Goal: Information Seeking & Learning: Check status

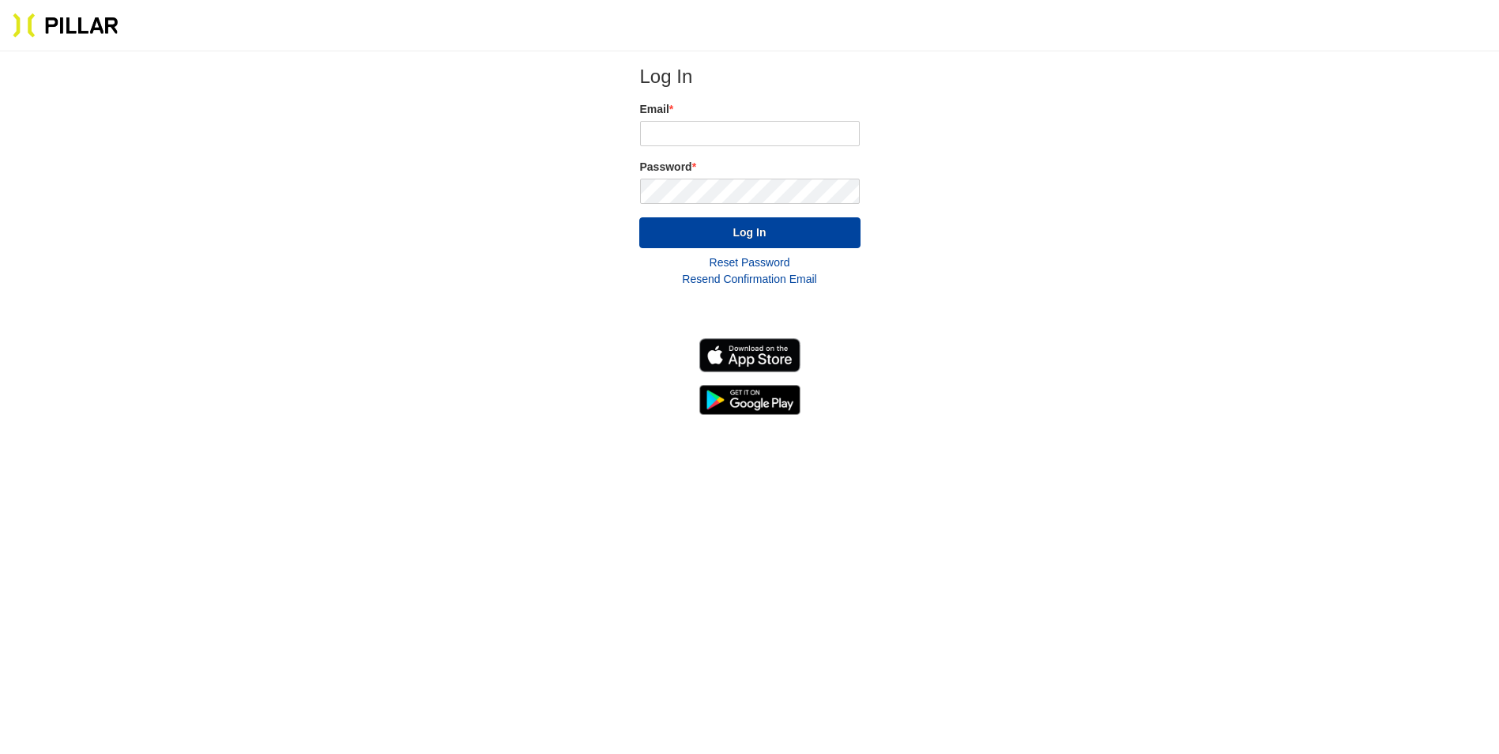
scroll to position [51, 0]
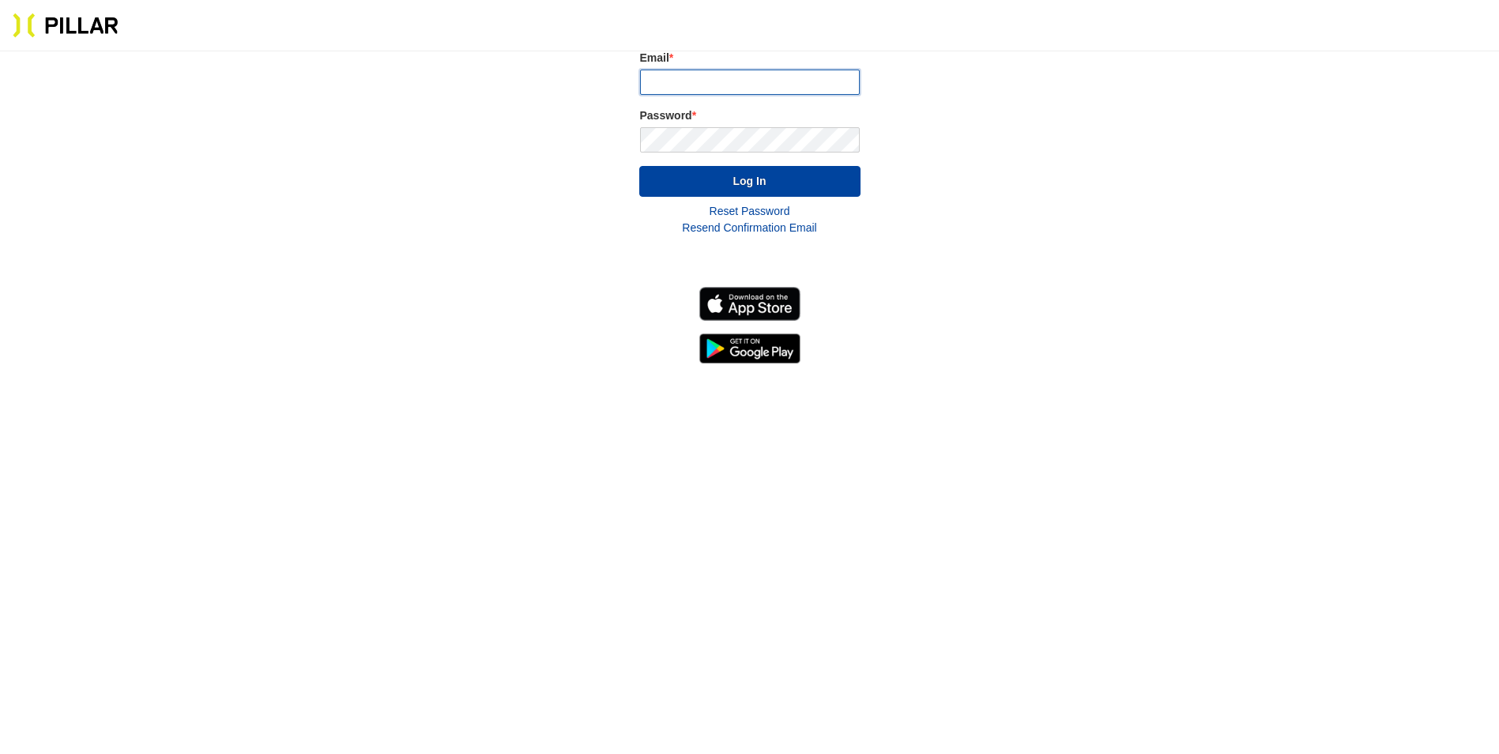
click at [670, 70] on input "email" at bounding box center [750, 82] width 220 height 25
type input "[PERSON_NAME][EMAIL_ADDRESS][PERSON_NAME][DOMAIN_NAME]"
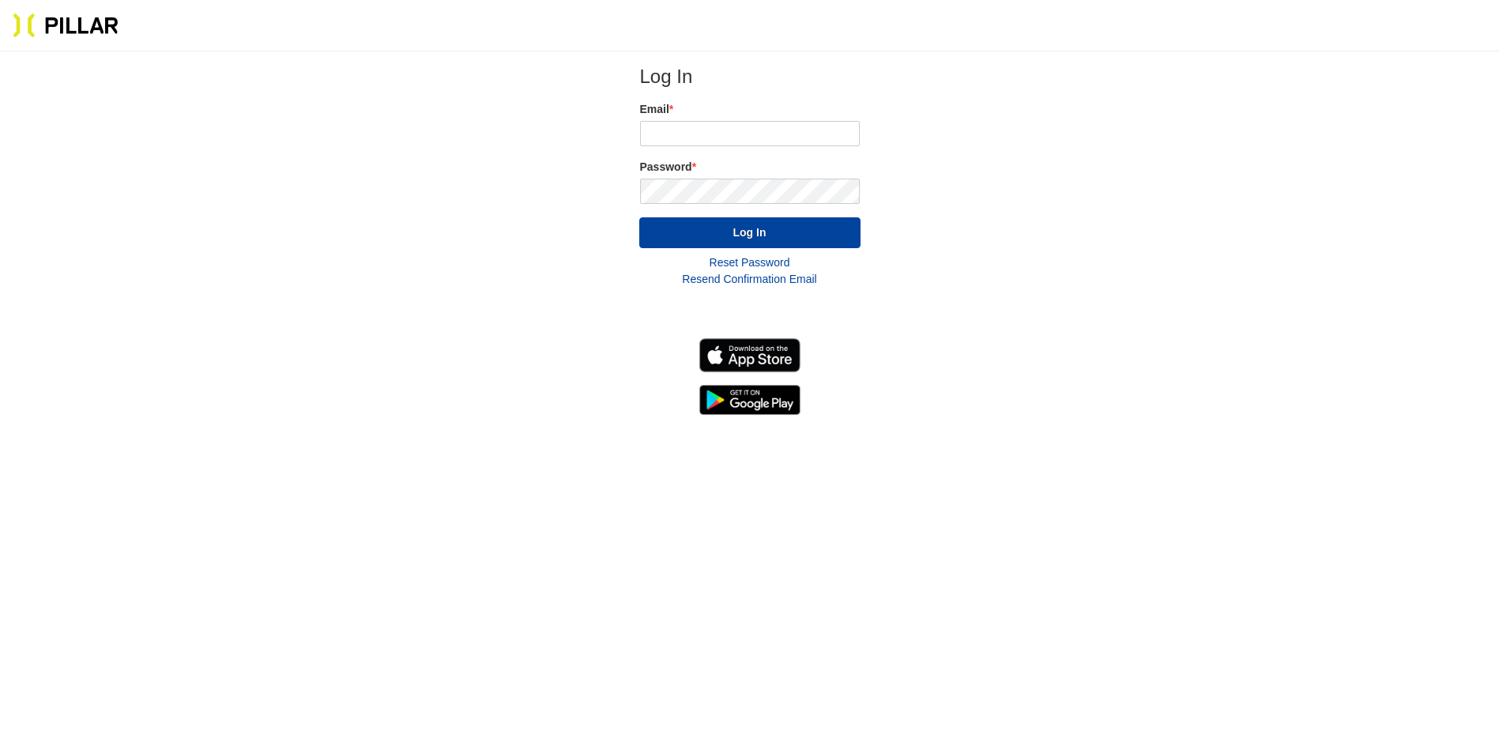
scroll to position [51, 0]
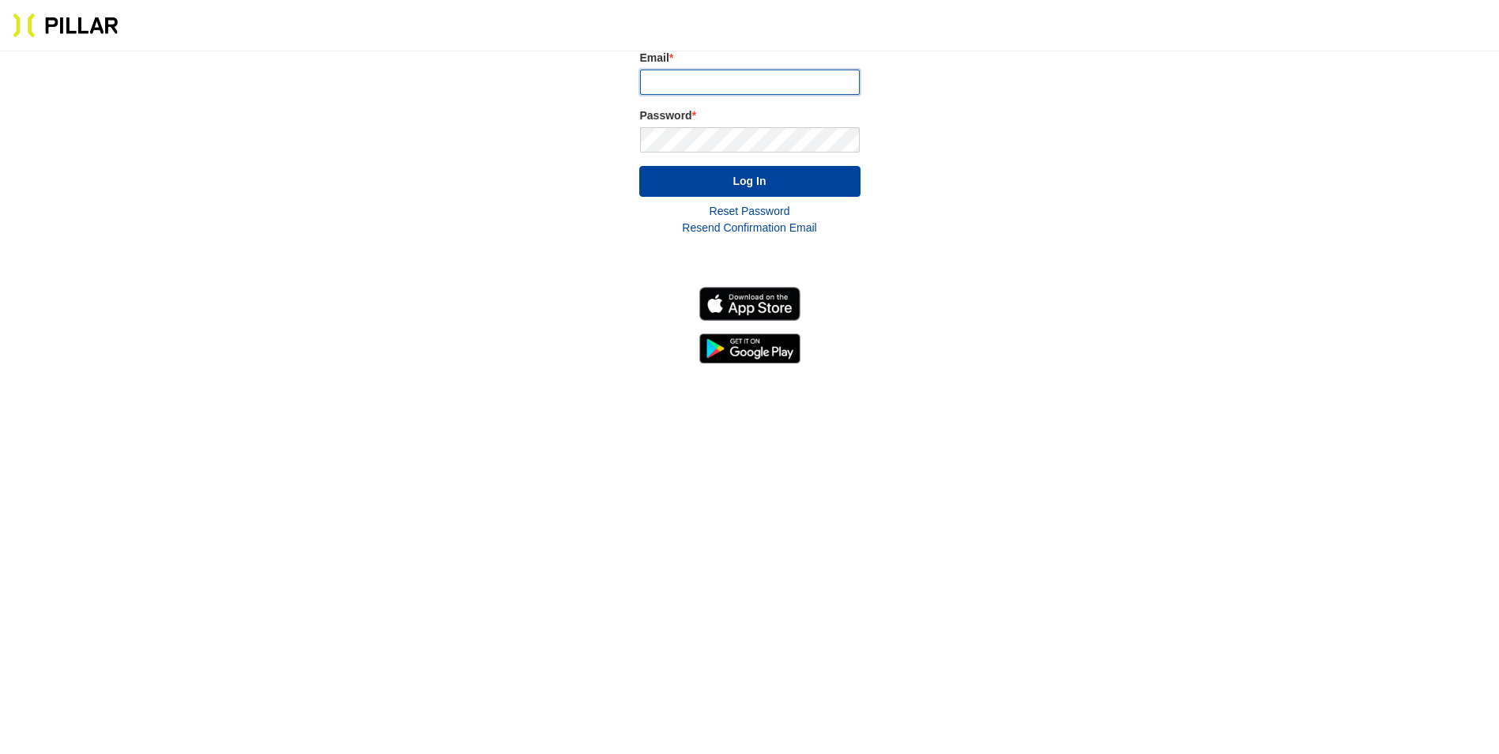
click at [737, 90] on input "email" at bounding box center [750, 82] width 220 height 25
type input "[PERSON_NAME][EMAIL_ADDRESS][PERSON_NAME][DOMAIN_NAME]"
click at [756, 183] on button "Log In" at bounding box center [749, 181] width 221 height 31
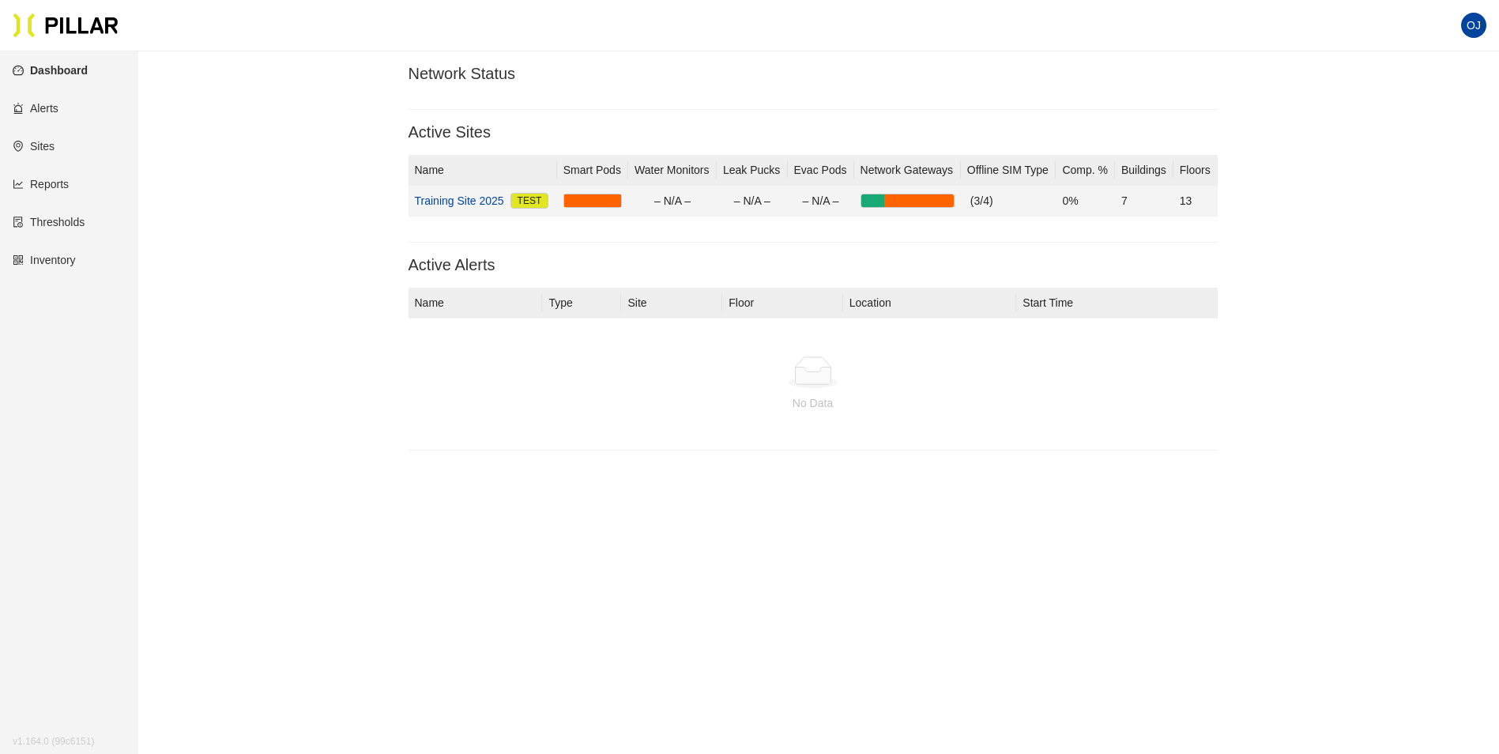
click at [463, 197] on link "Training Site 2025" at bounding box center [459, 200] width 89 height 17
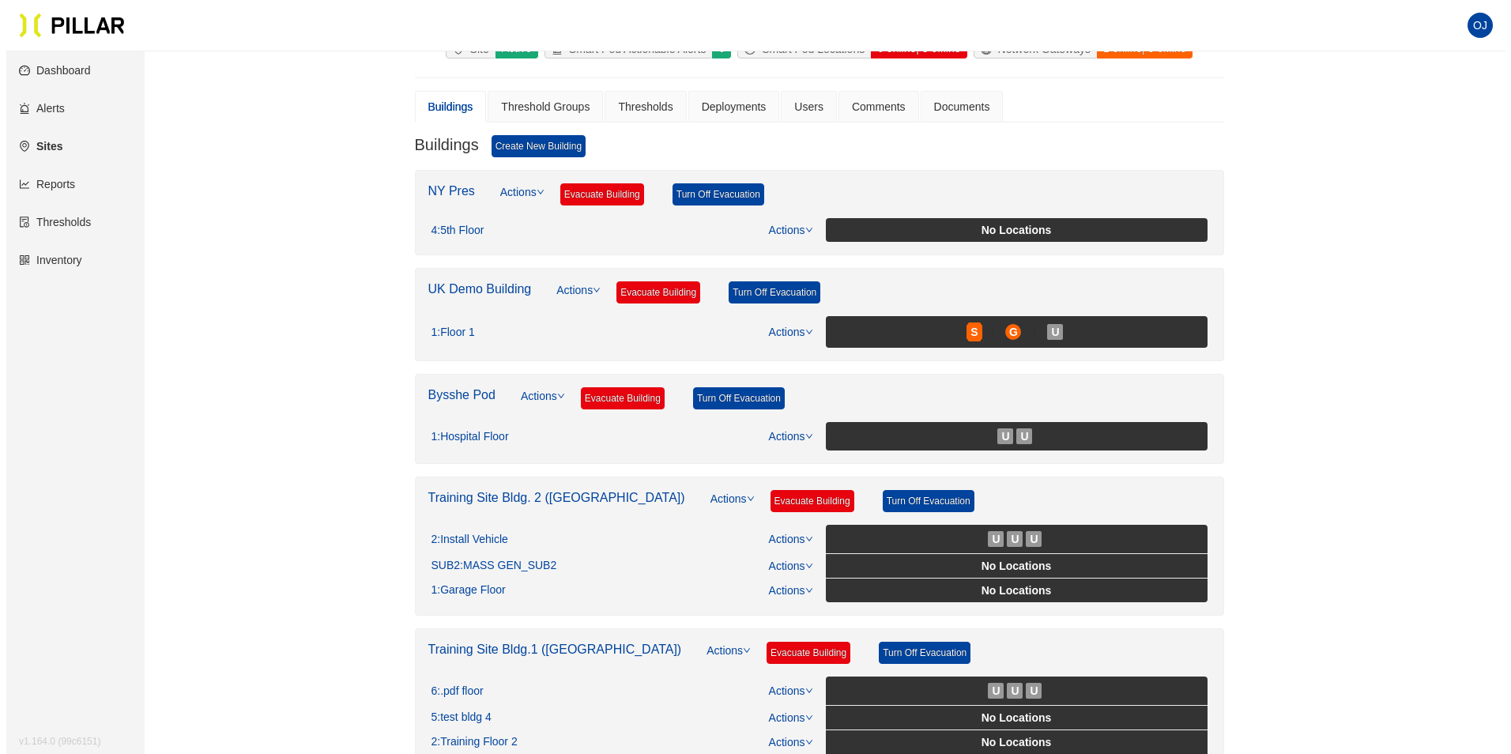
scroll to position [158, 0]
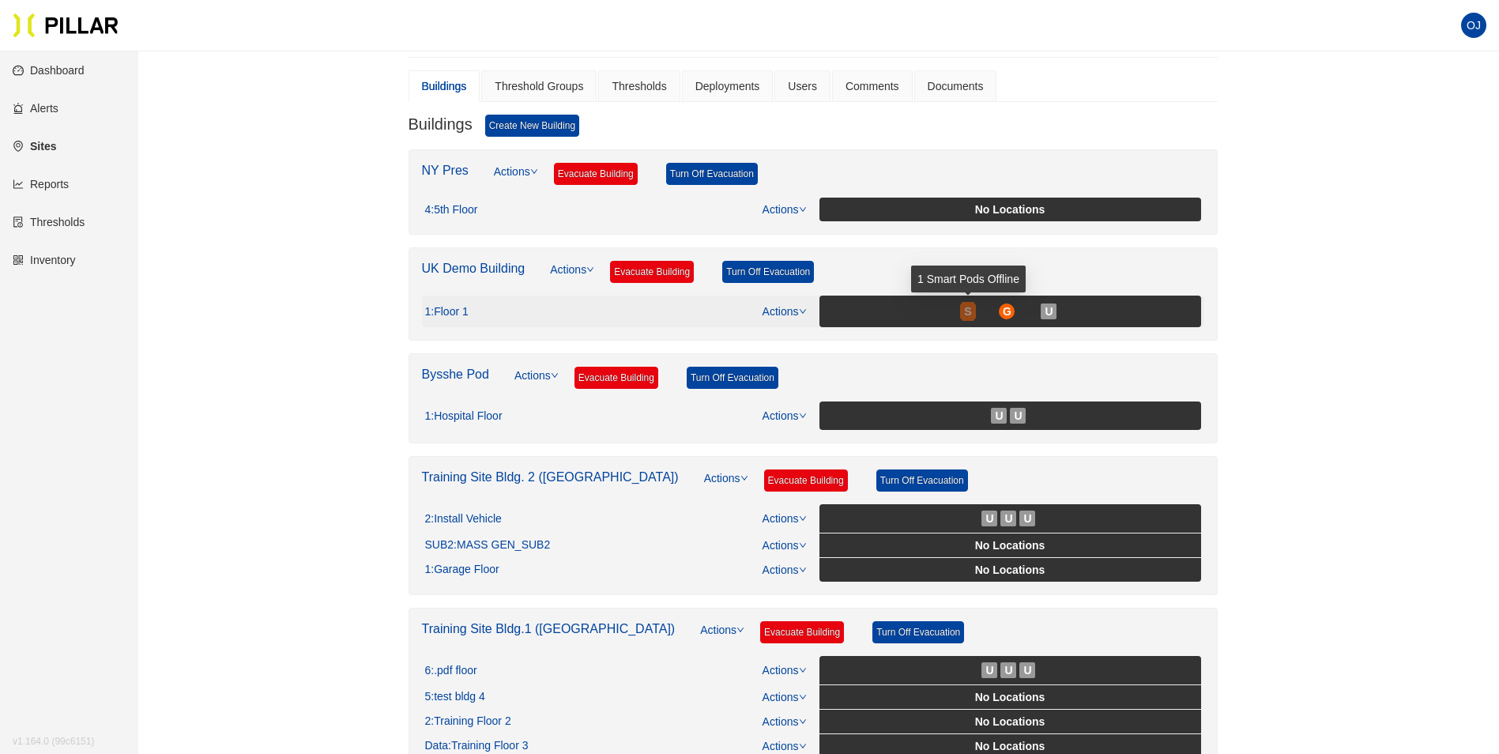
click at [965, 314] on span "S" at bounding box center [967, 311] width 7 height 17
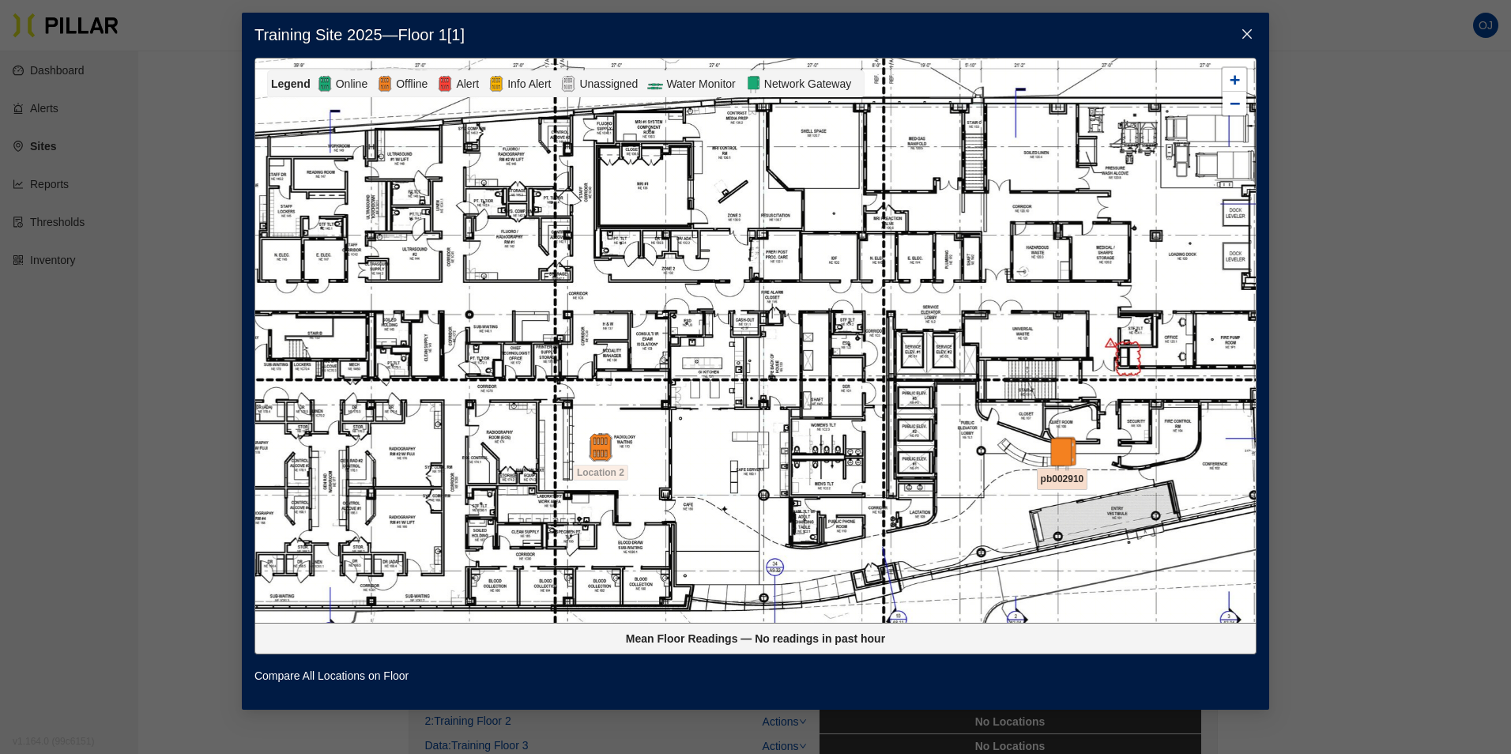
click at [1067, 453] on img at bounding box center [1062, 453] width 34 height 34
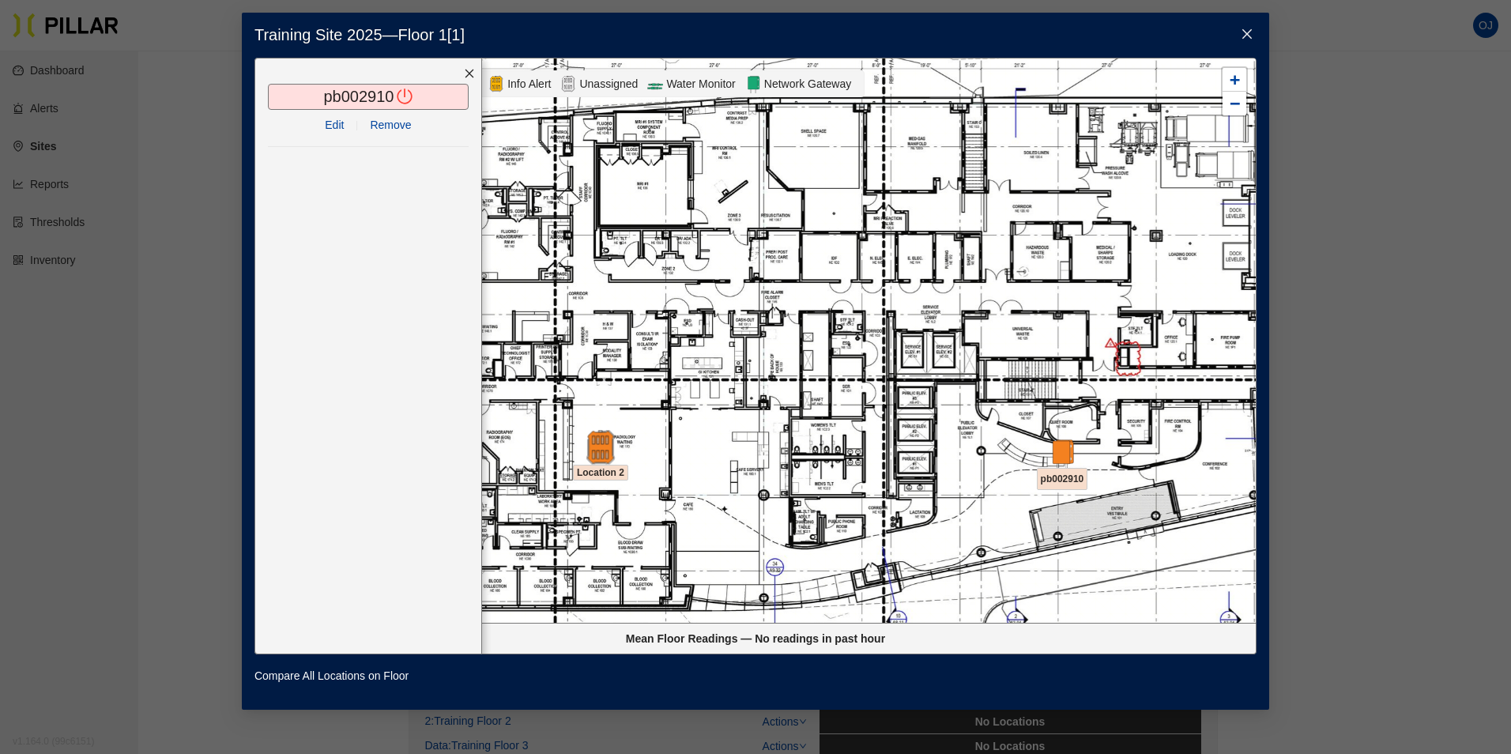
click at [595, 441] on img at bounding box center [600, 447] width 34 height 34
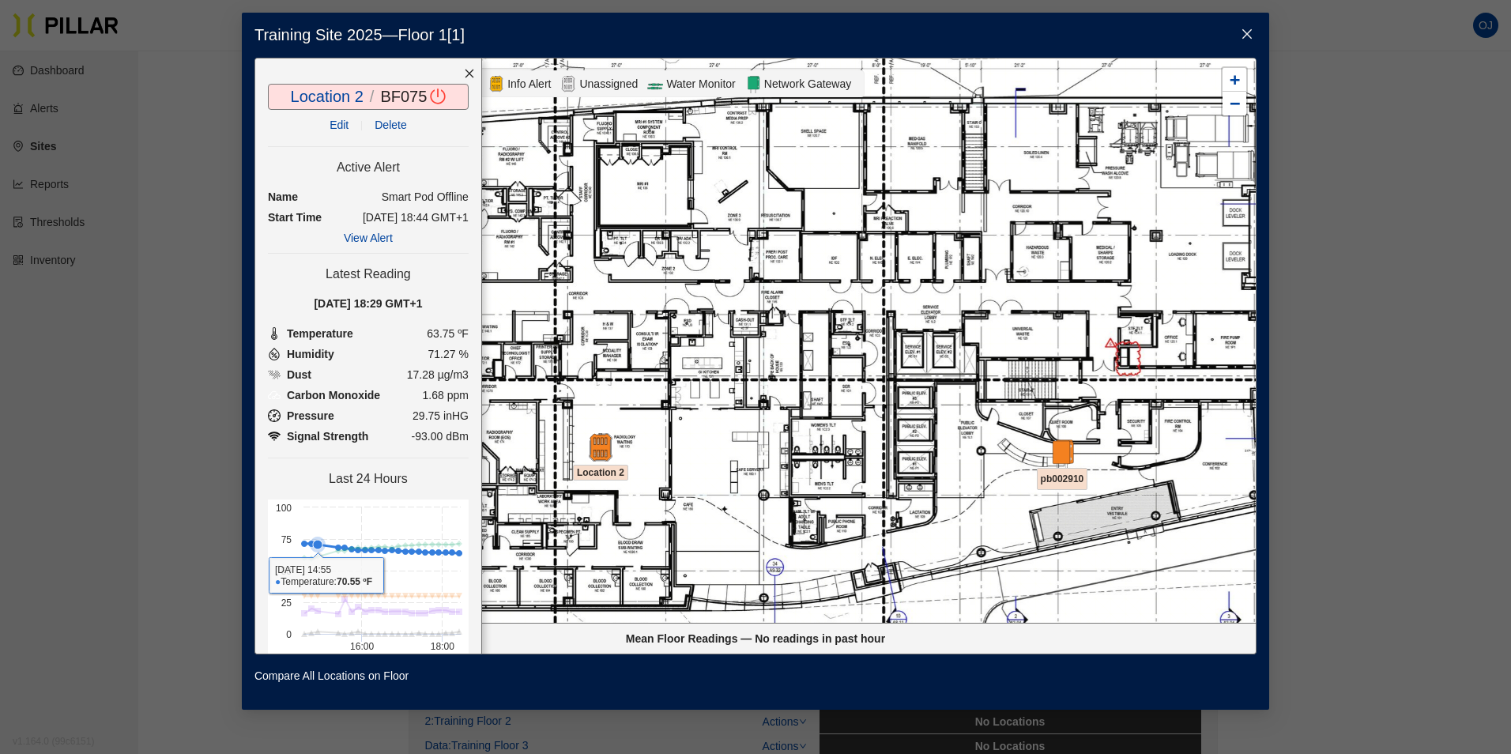
click at [328, 529] on rect at bounding box center [368, 617] width 201 height 237
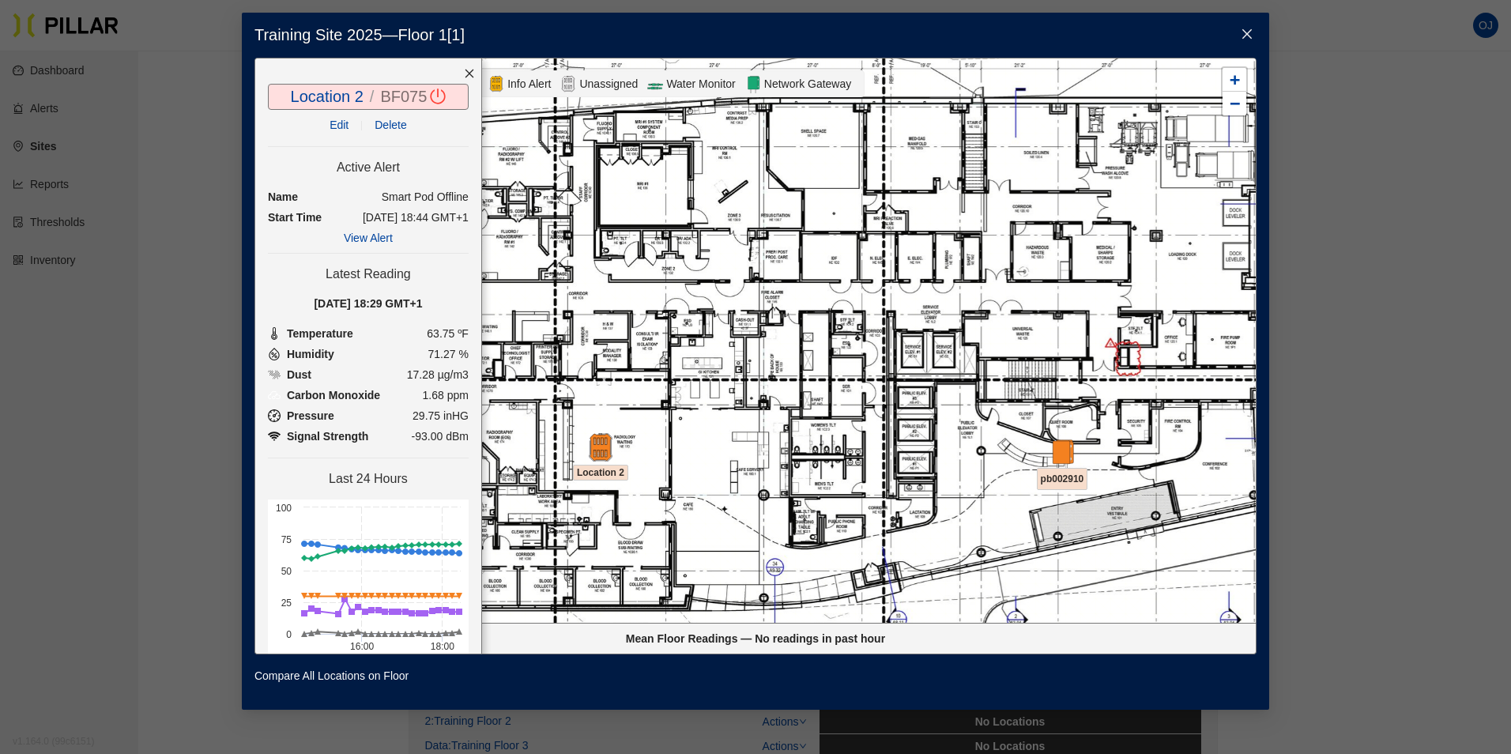
click at [392, 96] on link "BF075" at bounding box center [403, 96] width 47 height 17
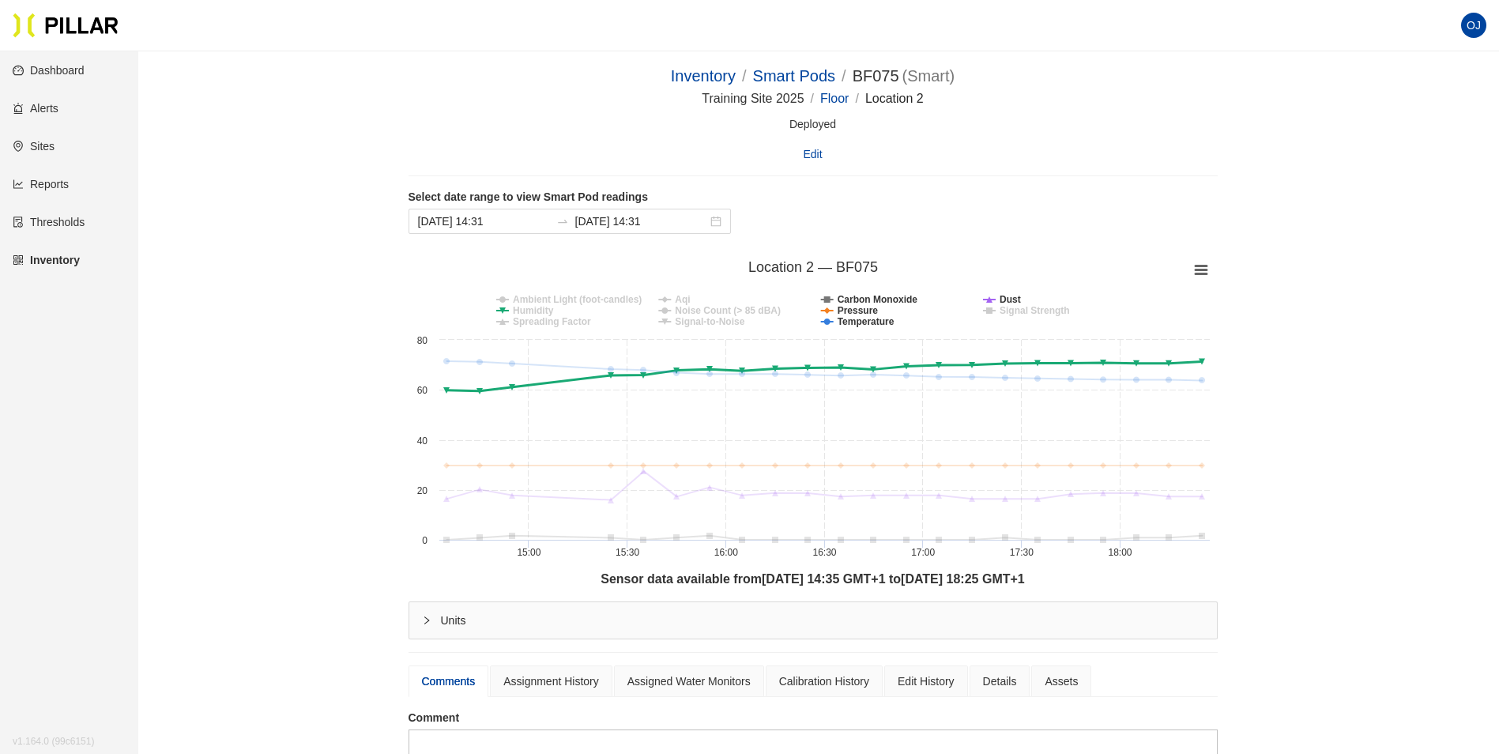
click at [529, 310] on tspan "Humidity" at bounding box center [533, 310] width 41 height 11
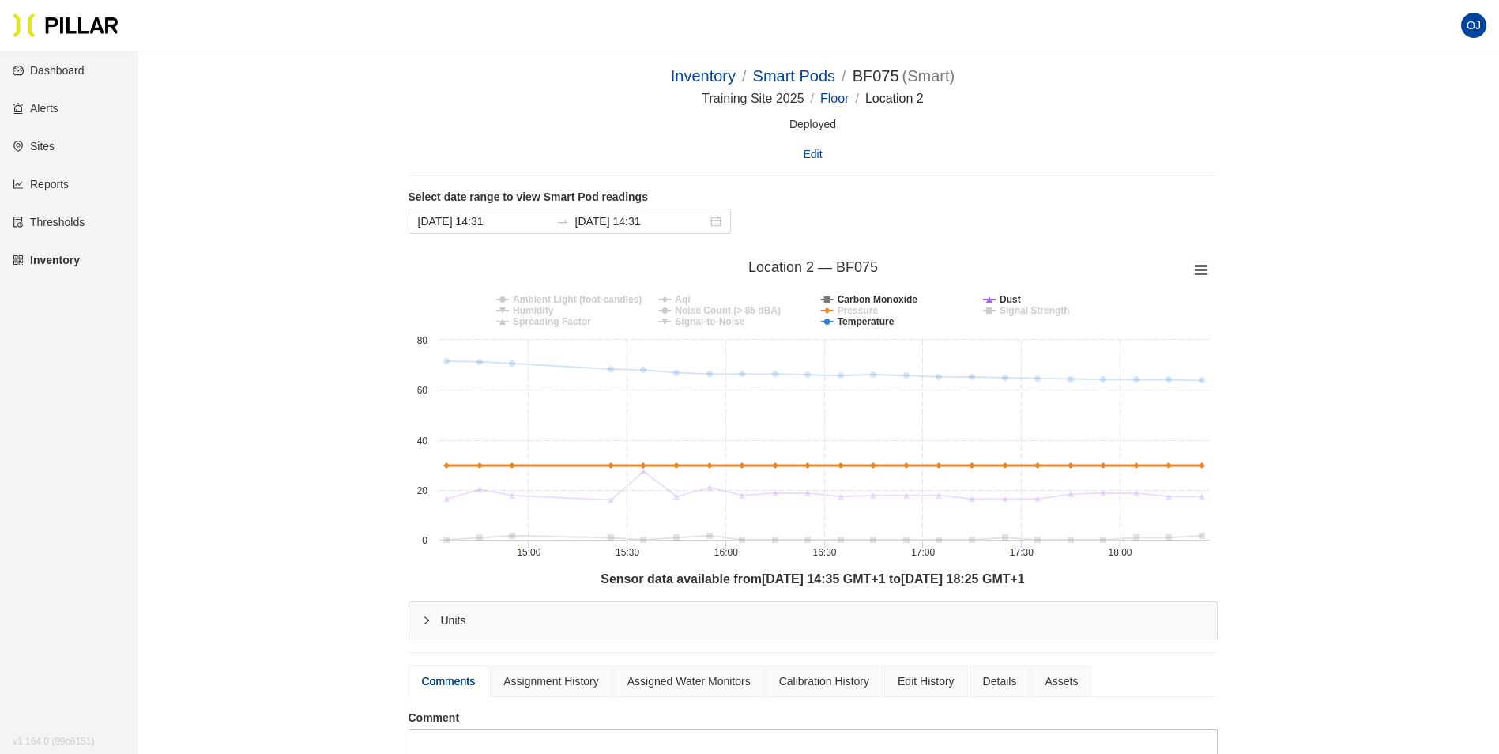
click at [858, 314] on tspan "Pressure" at bounding box center [857, 310] width 41 height 11
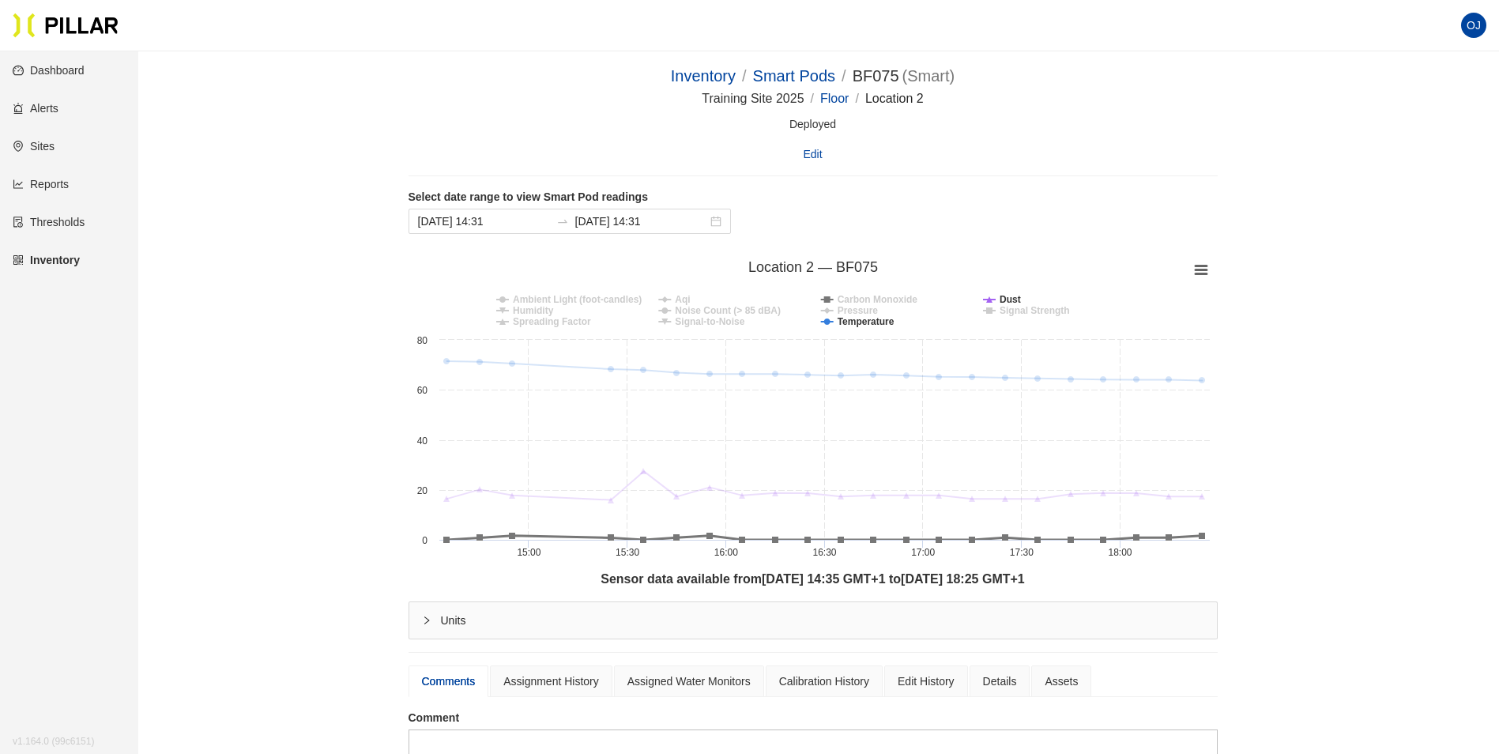
click at [863, 302] on tspan "Carbon Monoxide" at bounding box center [877, 299] width 81 height 11
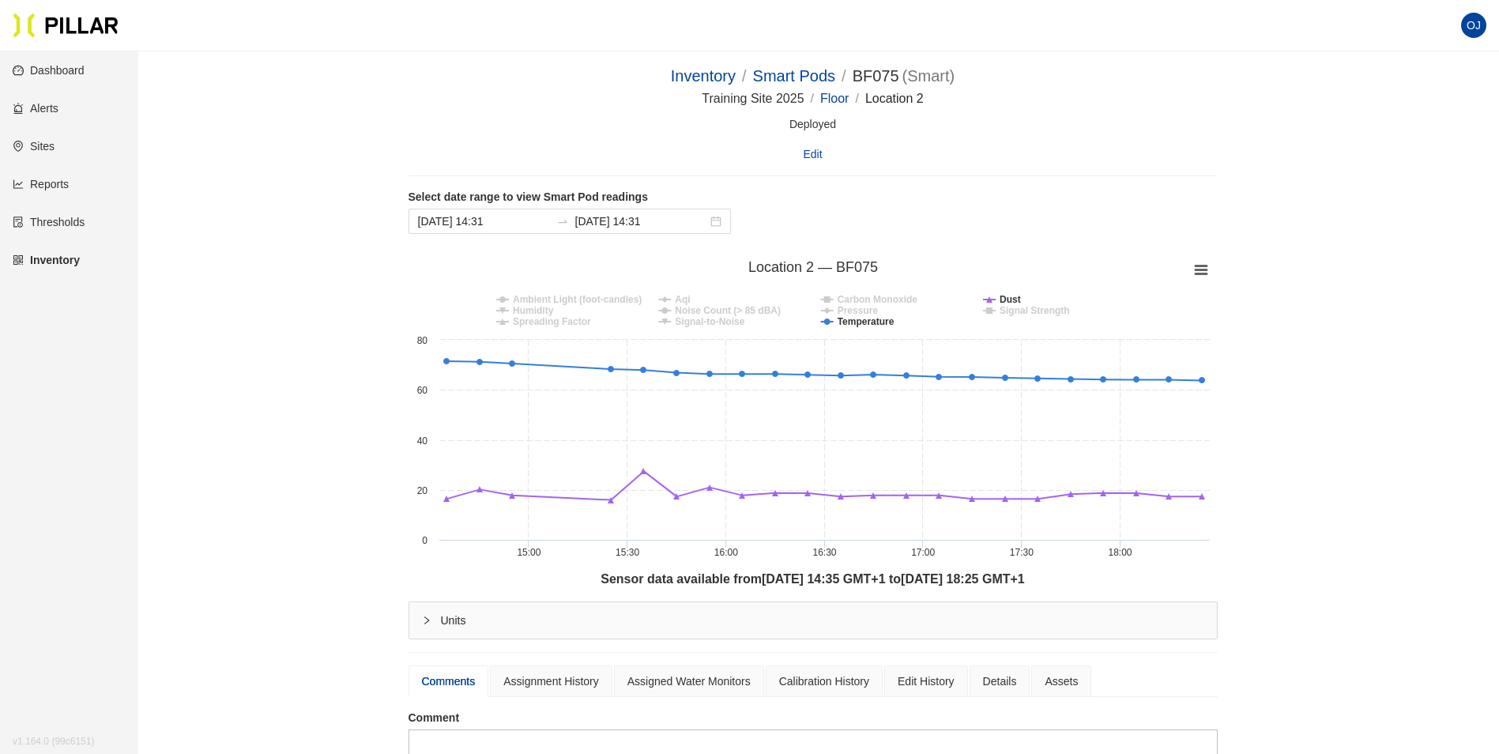
click at [993, 303] on rect at bounding box center [812, 411] width 809 height 316
click at [550, 220] on div at bounding box center [562, 221] width 25 height 13
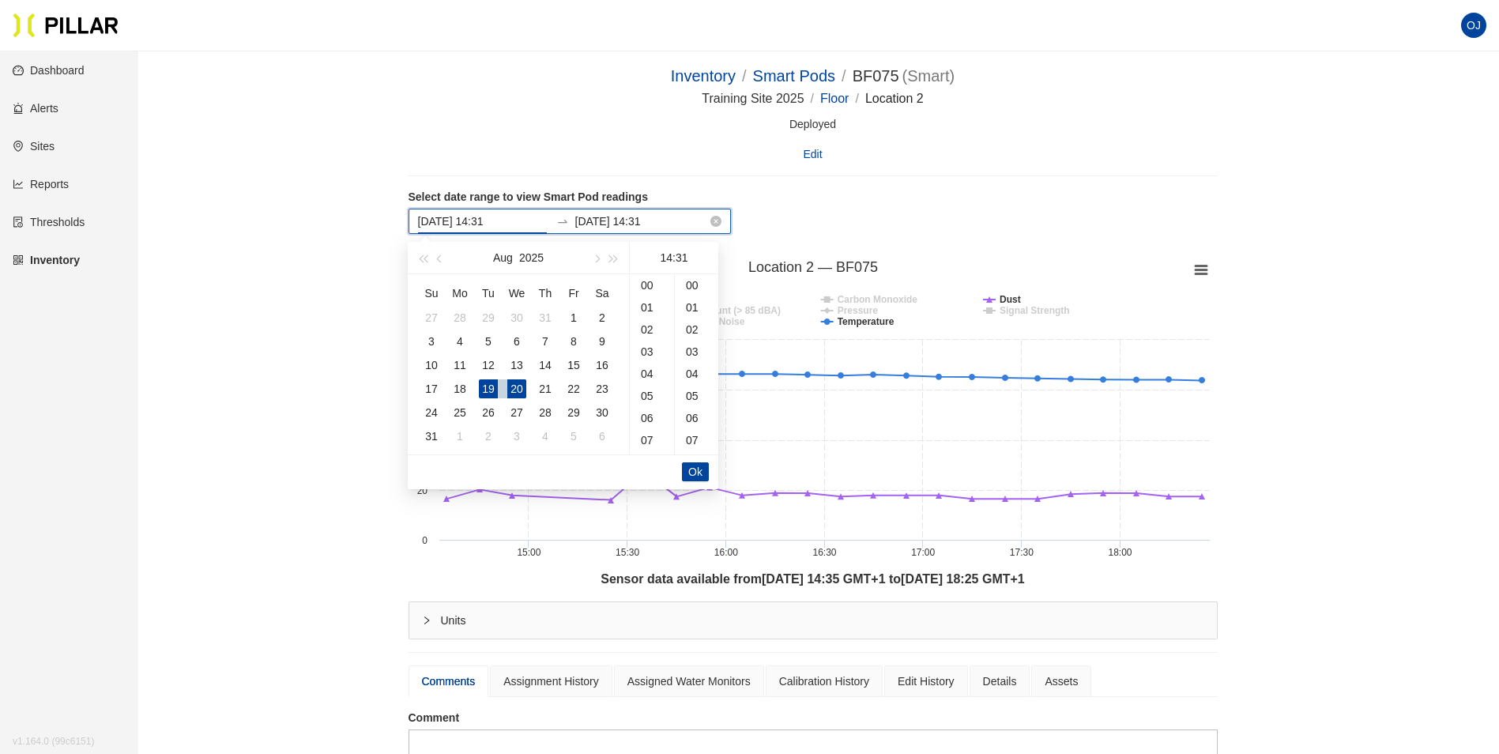
scroll to position [686, 0]
click at [570, 316] on div "1" at bounding box center [573, 317] width 19 height 19
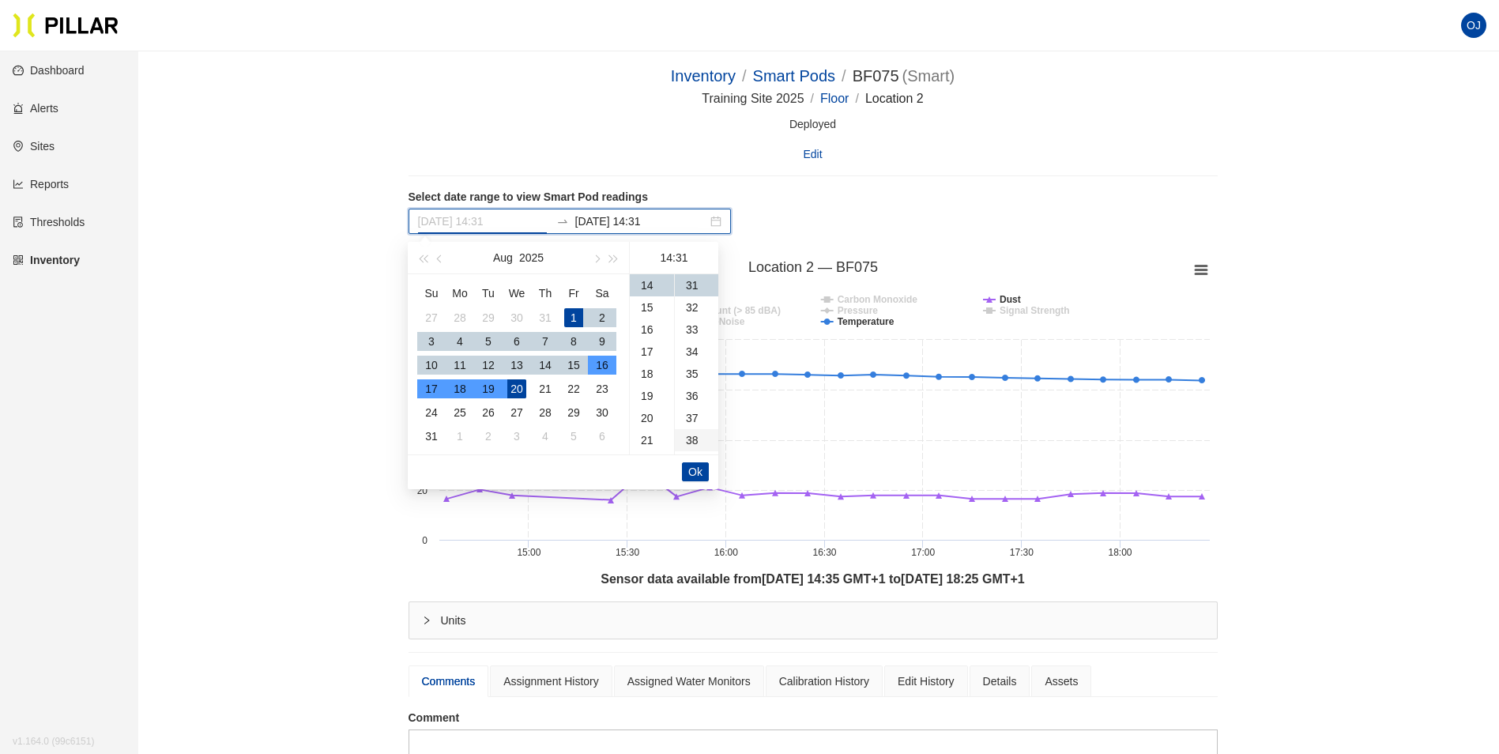
type input "[DATE] 14:31"
click at [702, 468] on button "Ok" at bounding box center [695, 471] width 27 height 19
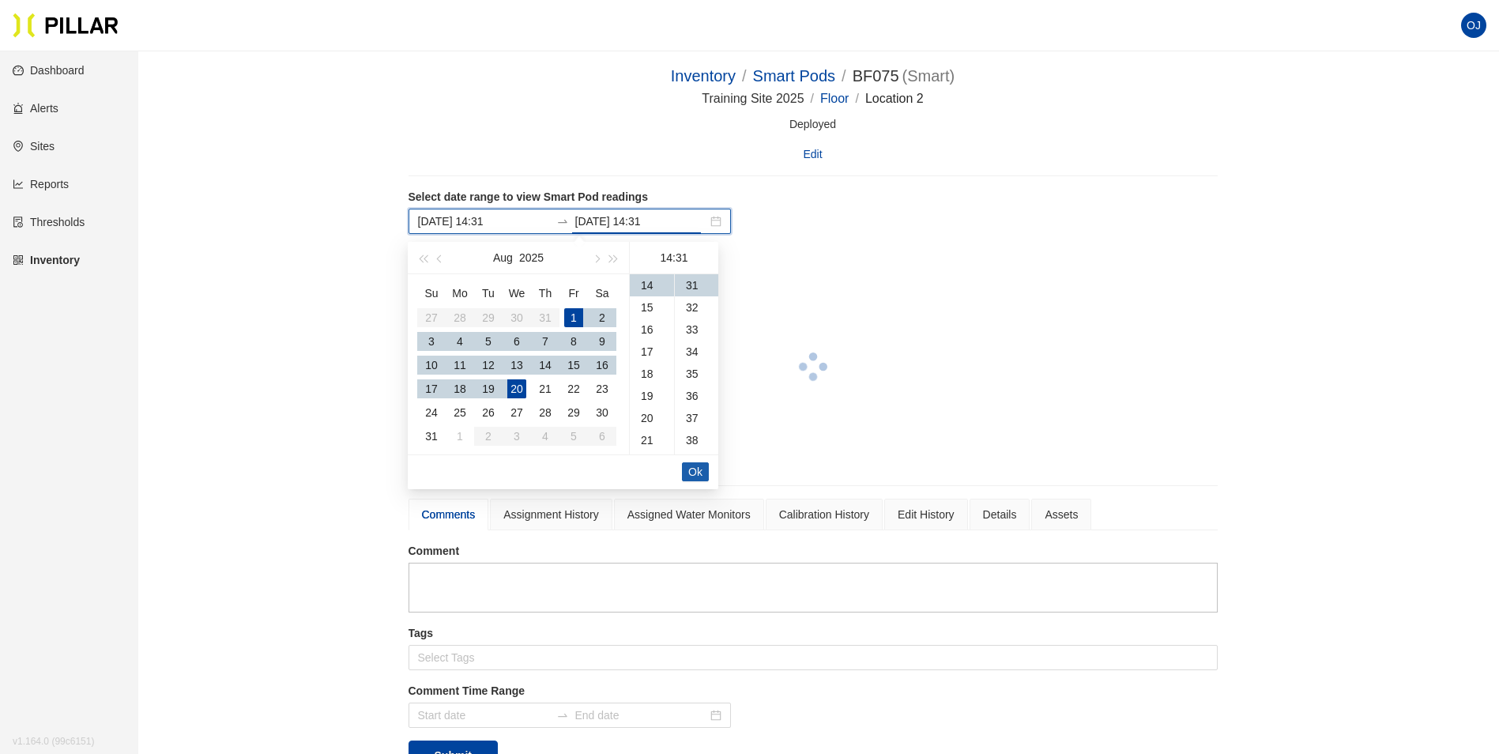
click at [702, 468] on button "Ok" at bounding box center [695, 471] width 27 height 19
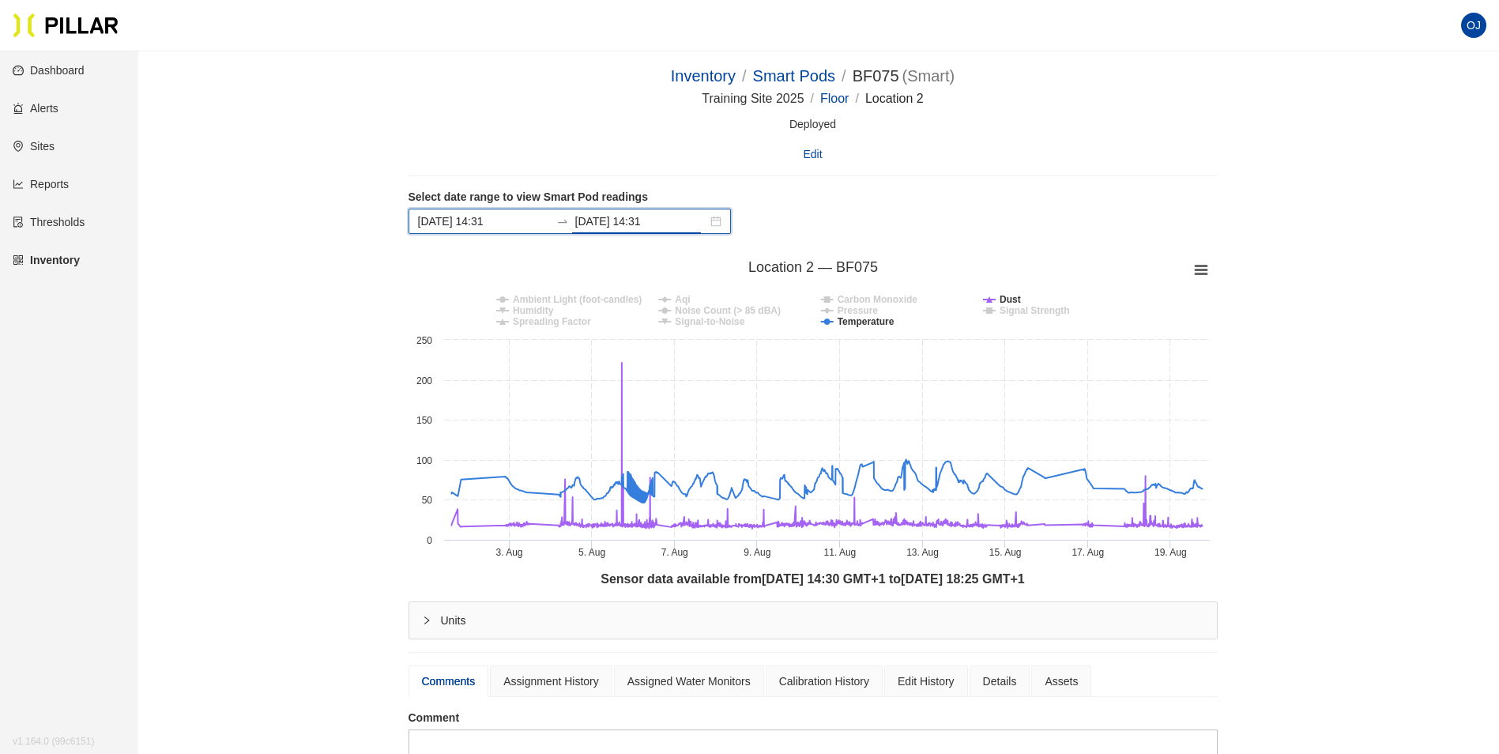
click at [996, 299] on rect at bounding box center [812, 411] width 809 height 316
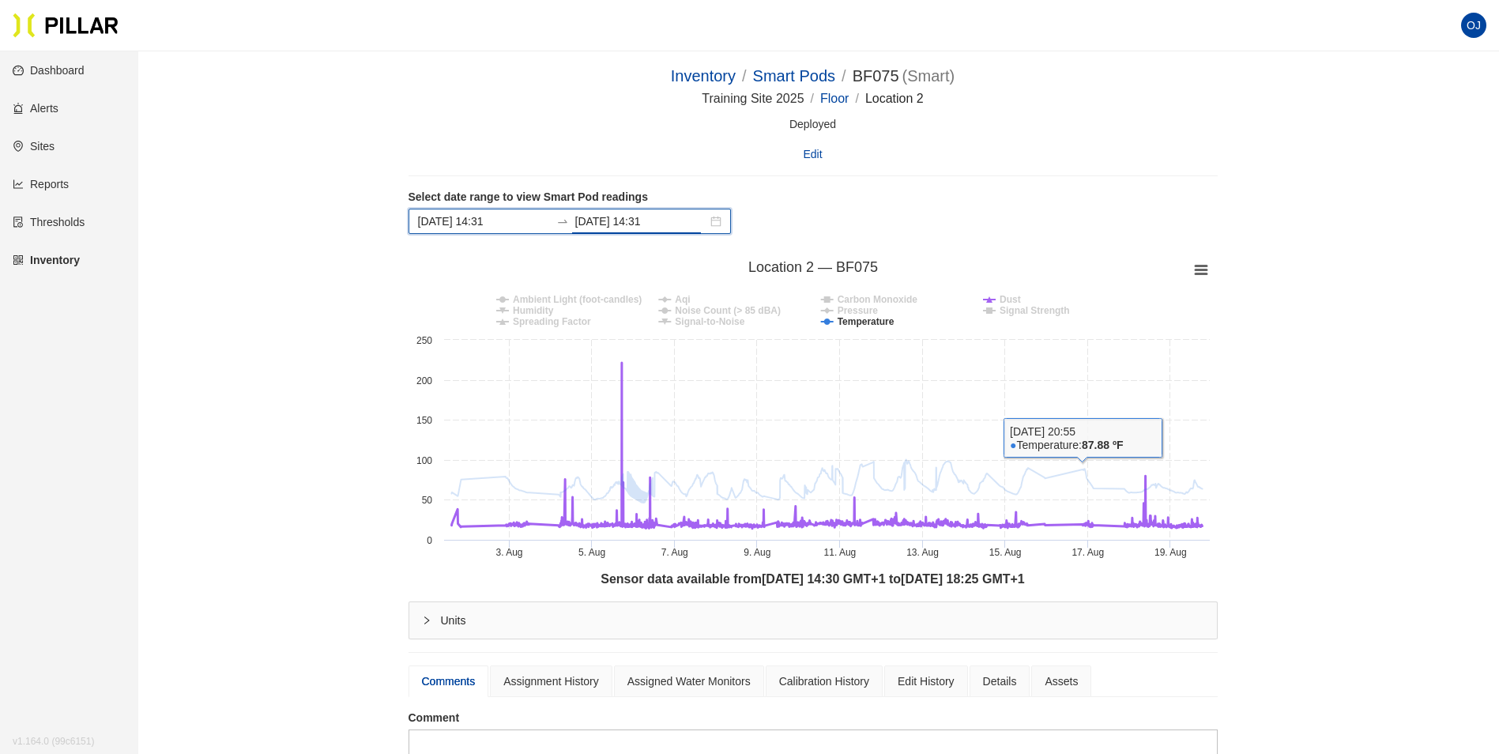
click at [1011, 300] on tspan "Dust" at bounding box center [1009, 299] width 21 height 11
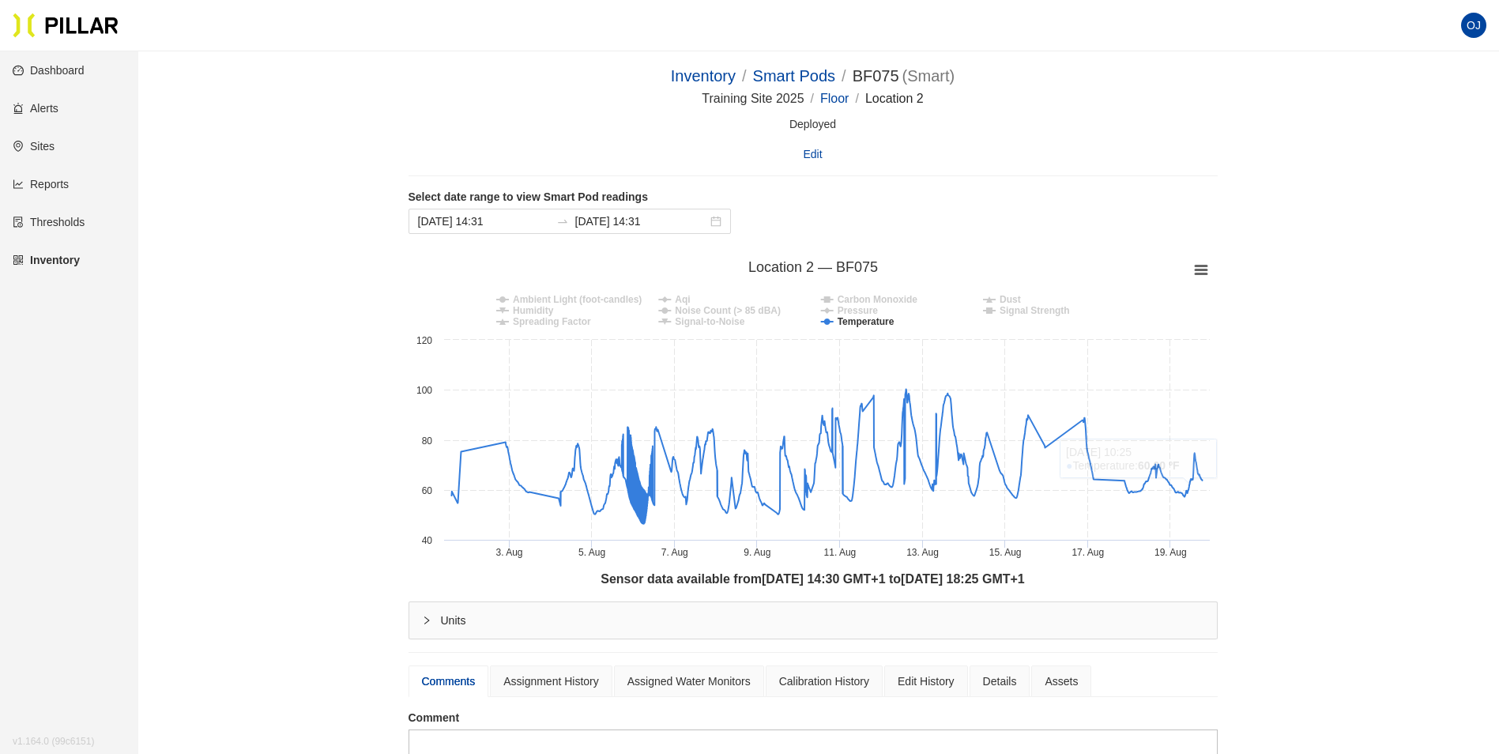
click at [1403, 510] on div "Inventory / Smart Pods / BF075 ( Smart ) / Training Site 2025 / Floor / Locatio…" at bounding box center [812, 507] width 1271 height 886
click at [699, 77] on link "Inventory" at bounding box center [703, 75] width 65 height 17
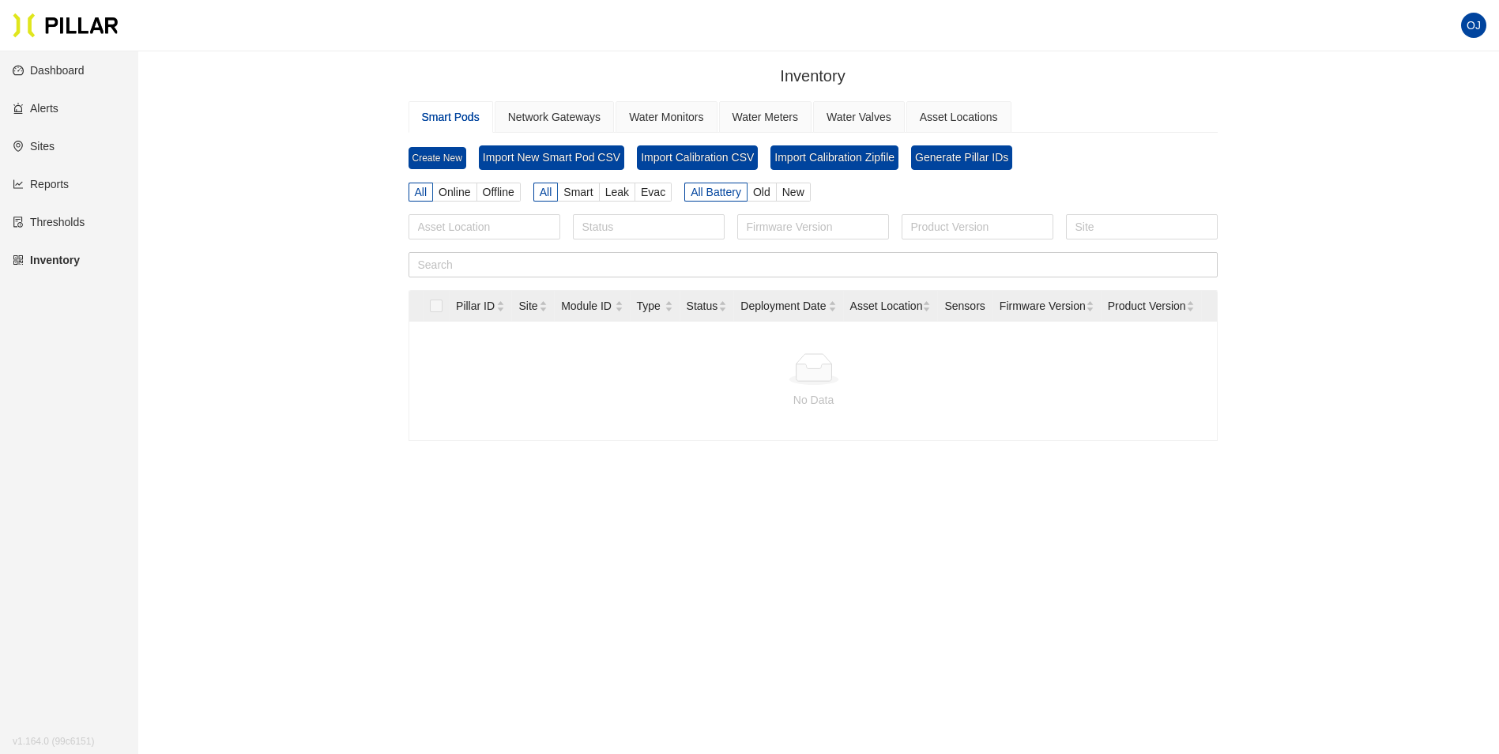
click at [85, 64] on link "Dashboard" at bounding box center [49, 70] width 72 height 13
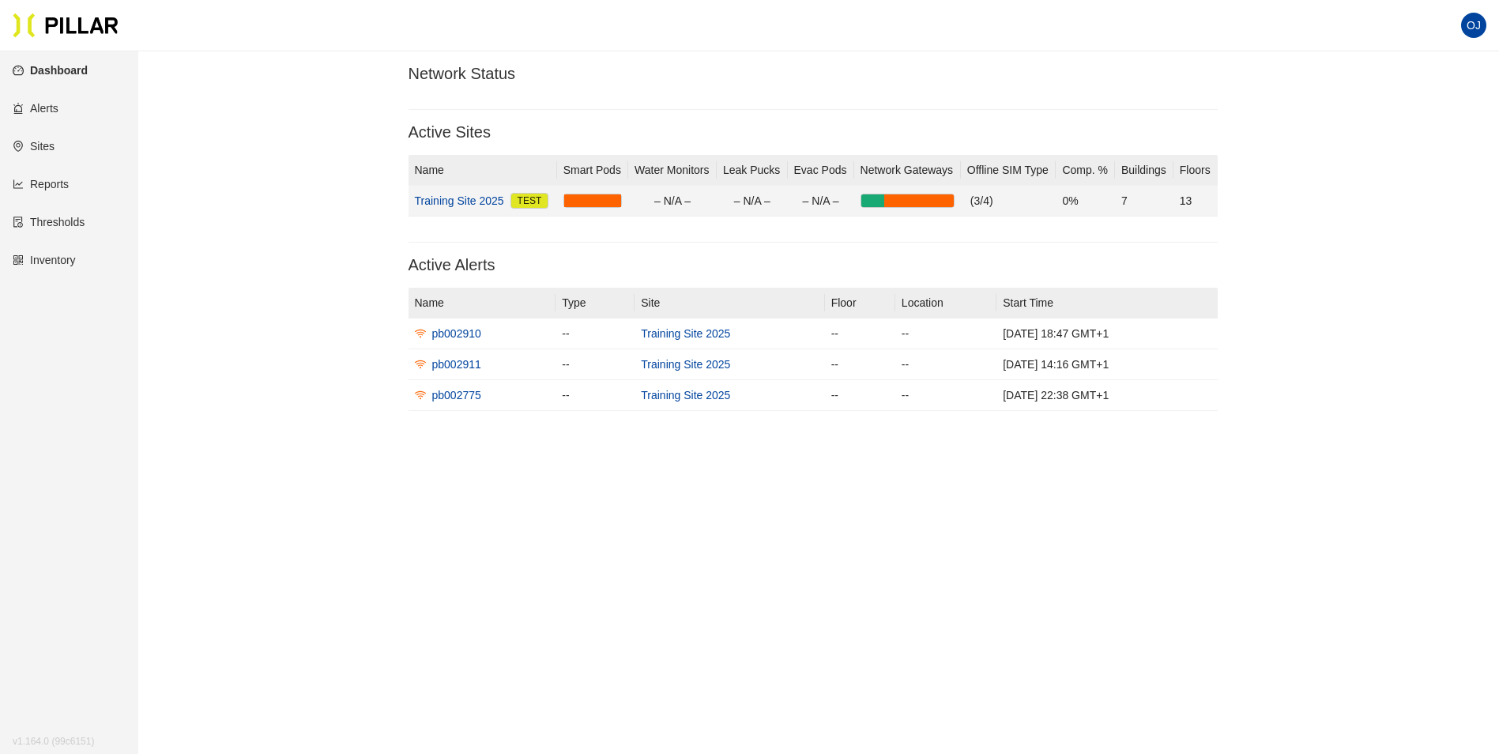
click at [454, 192] on link "Training Site 2025" at bounding box center [459, 200] width 89 height 17
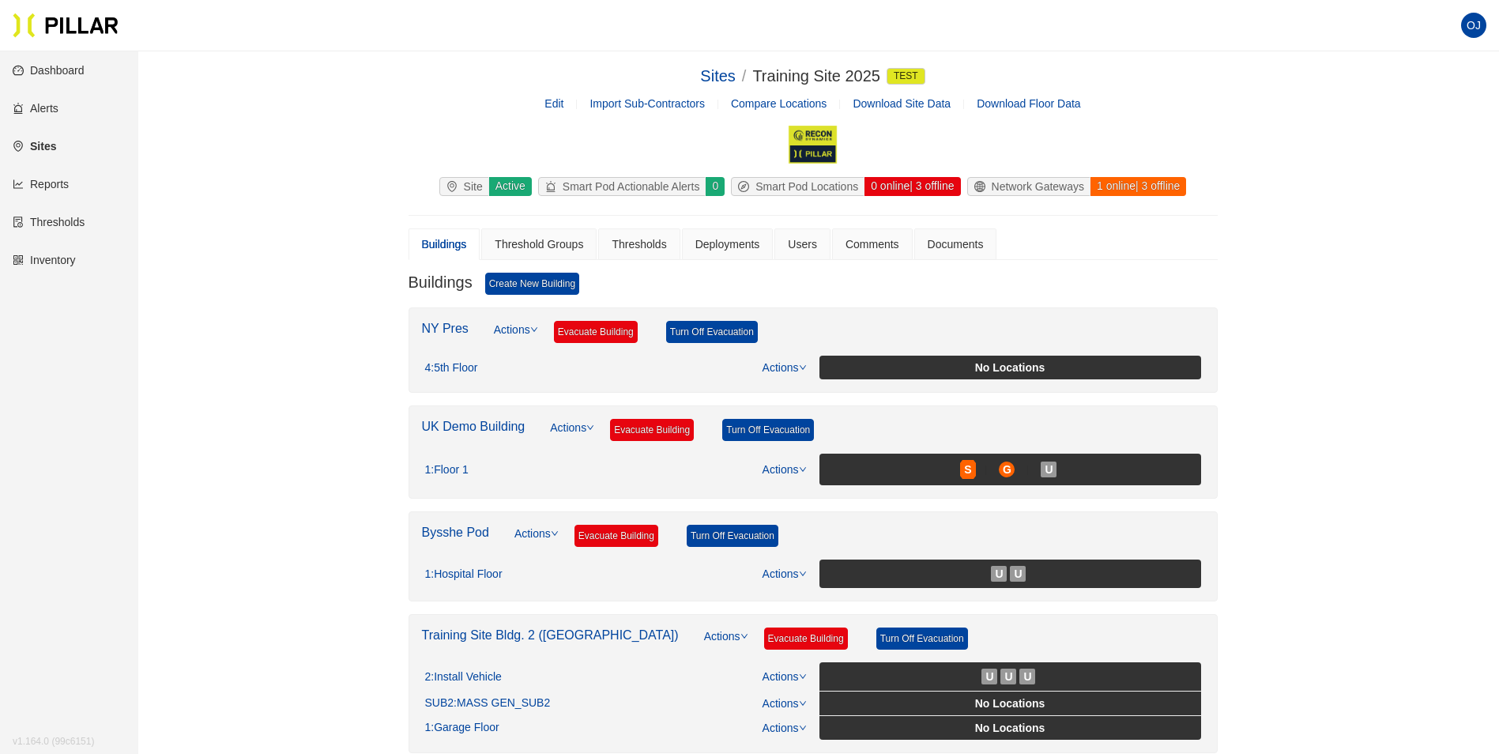
click at [439, 420] on link "UK Demo Building" at bounding box center [474, 426] width 104 height 13
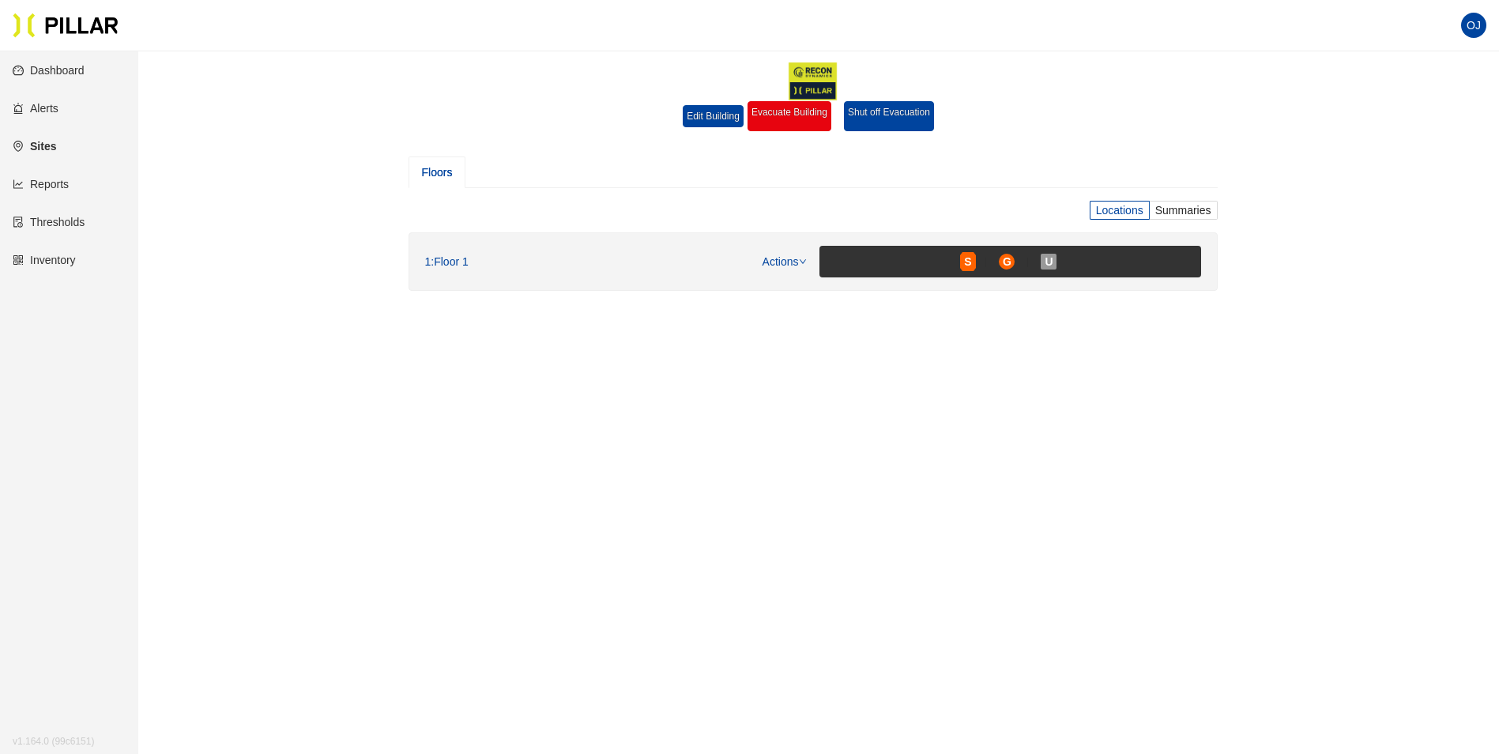
scroll to position [51, 0]
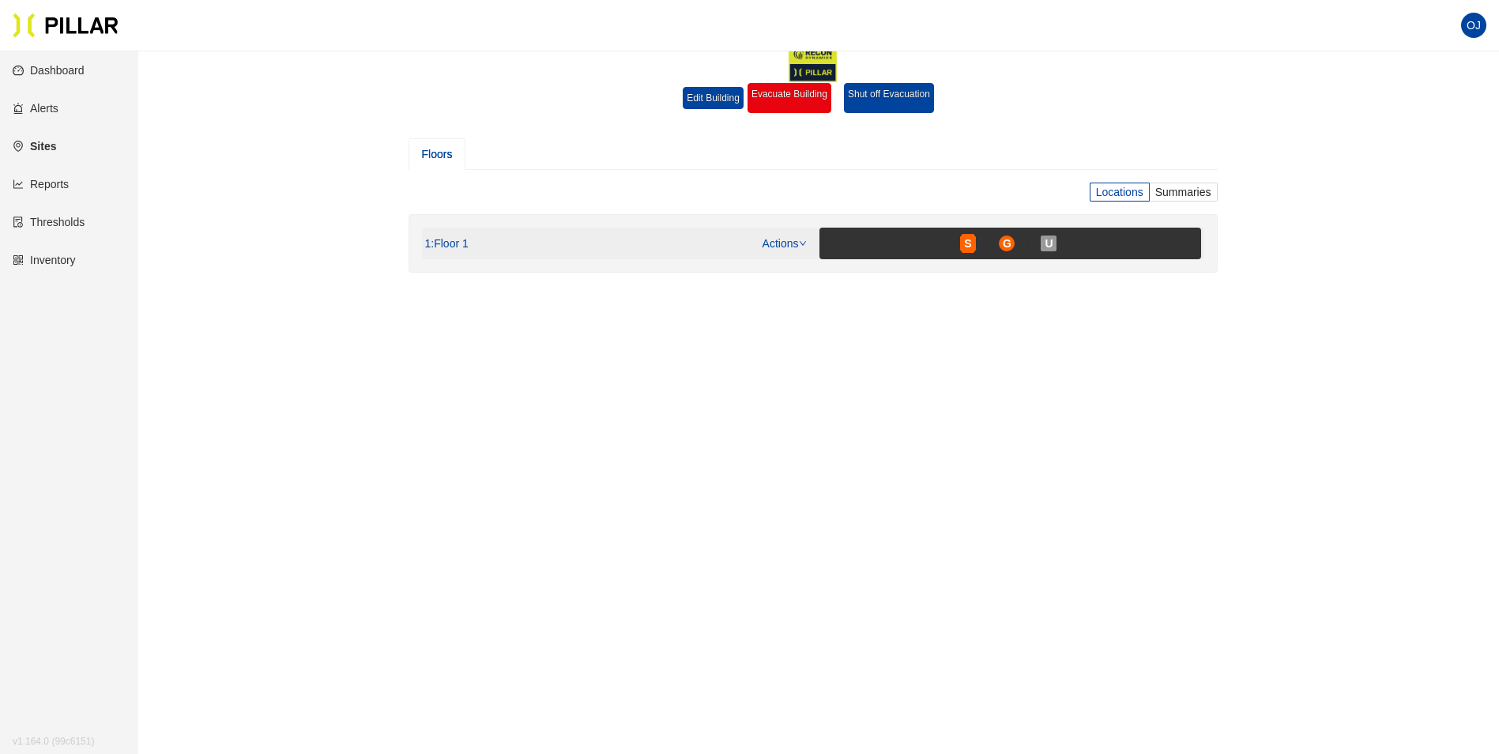
click at [789, 245] on link "Actions" at bounding box center [784, 243] width 44 height 13
click at [446, 242] on span ": Floor 1" at bounding box center [449, 244] width 37 height 14
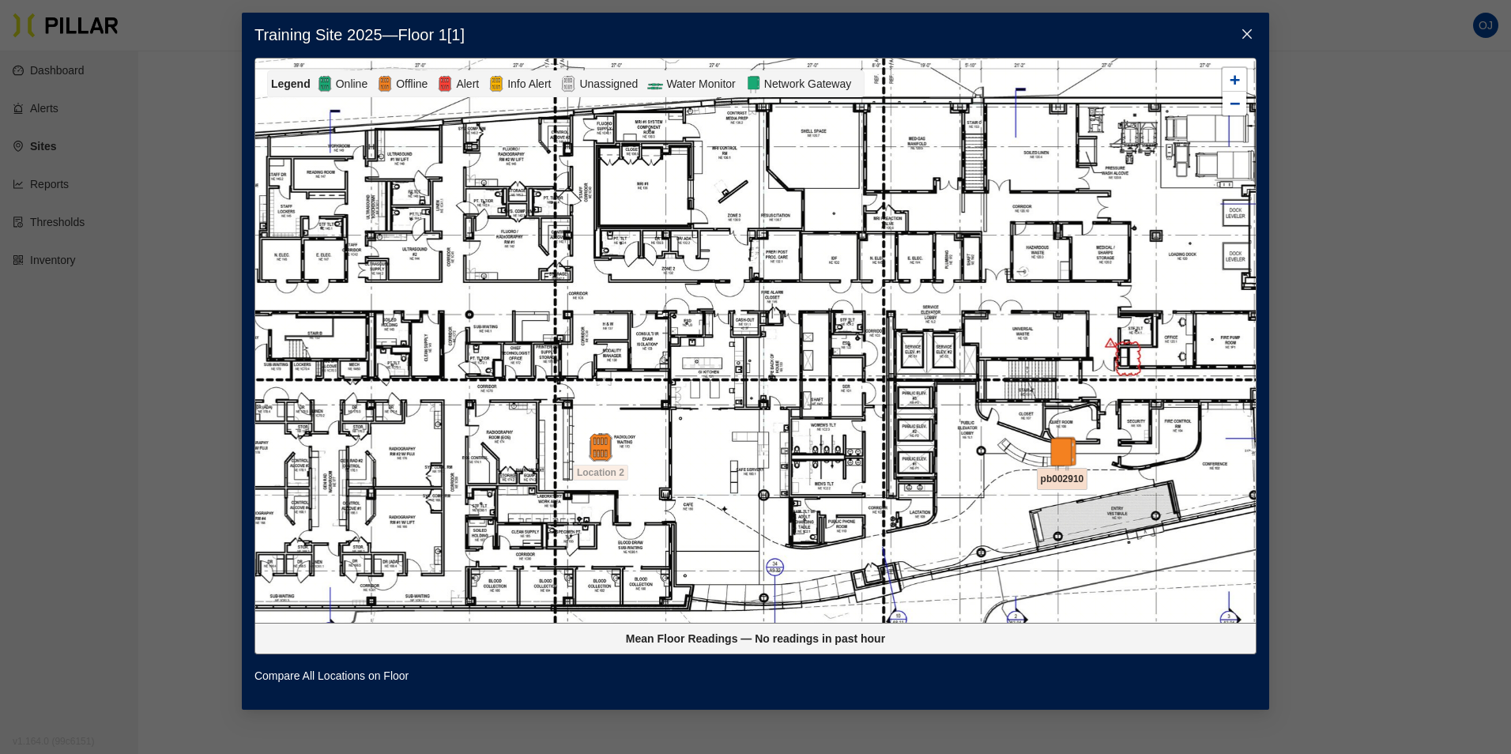
click at [1071, 455] on img at bounding box center [1062, 453] width 34 height 34
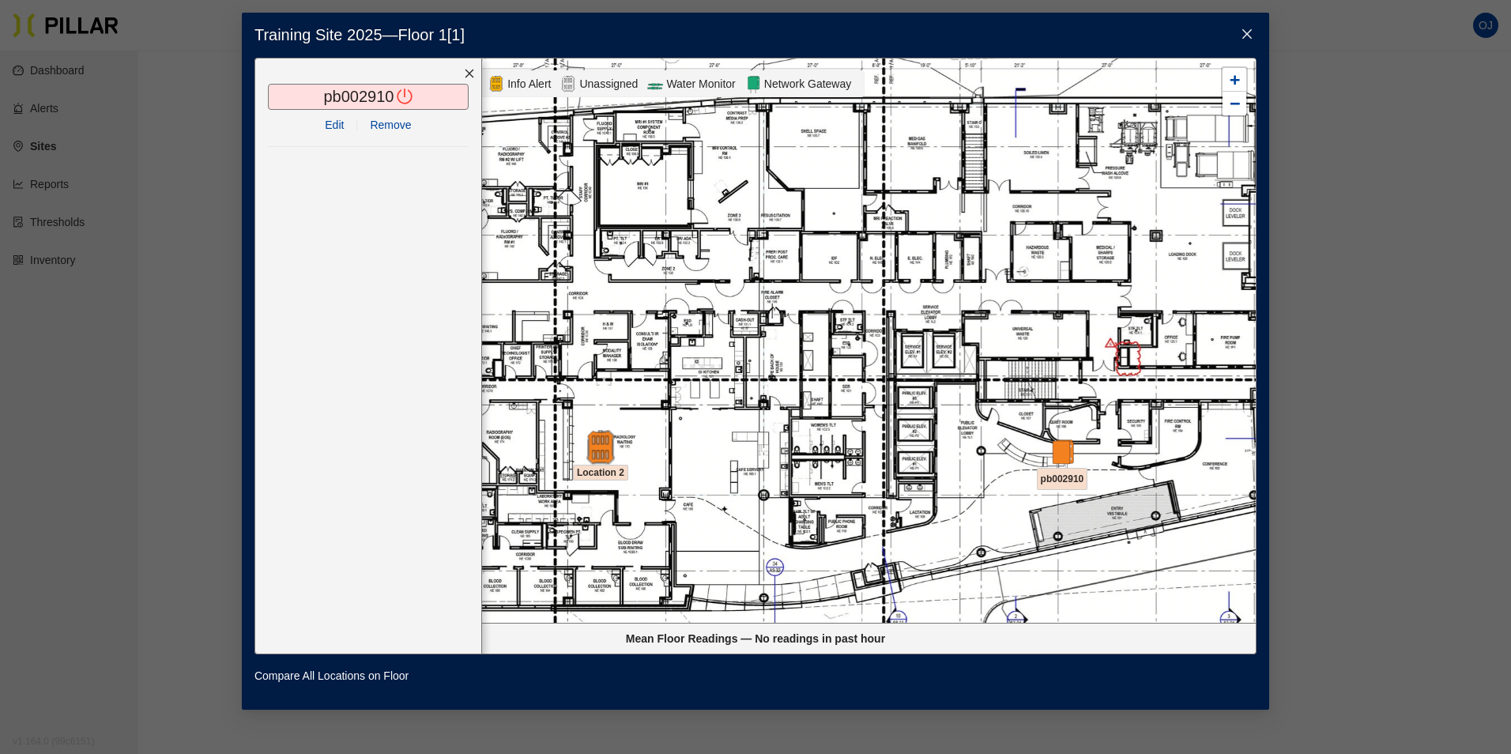
click at [604, 439] on img at bounding box center [600, 447] width 34 height 34
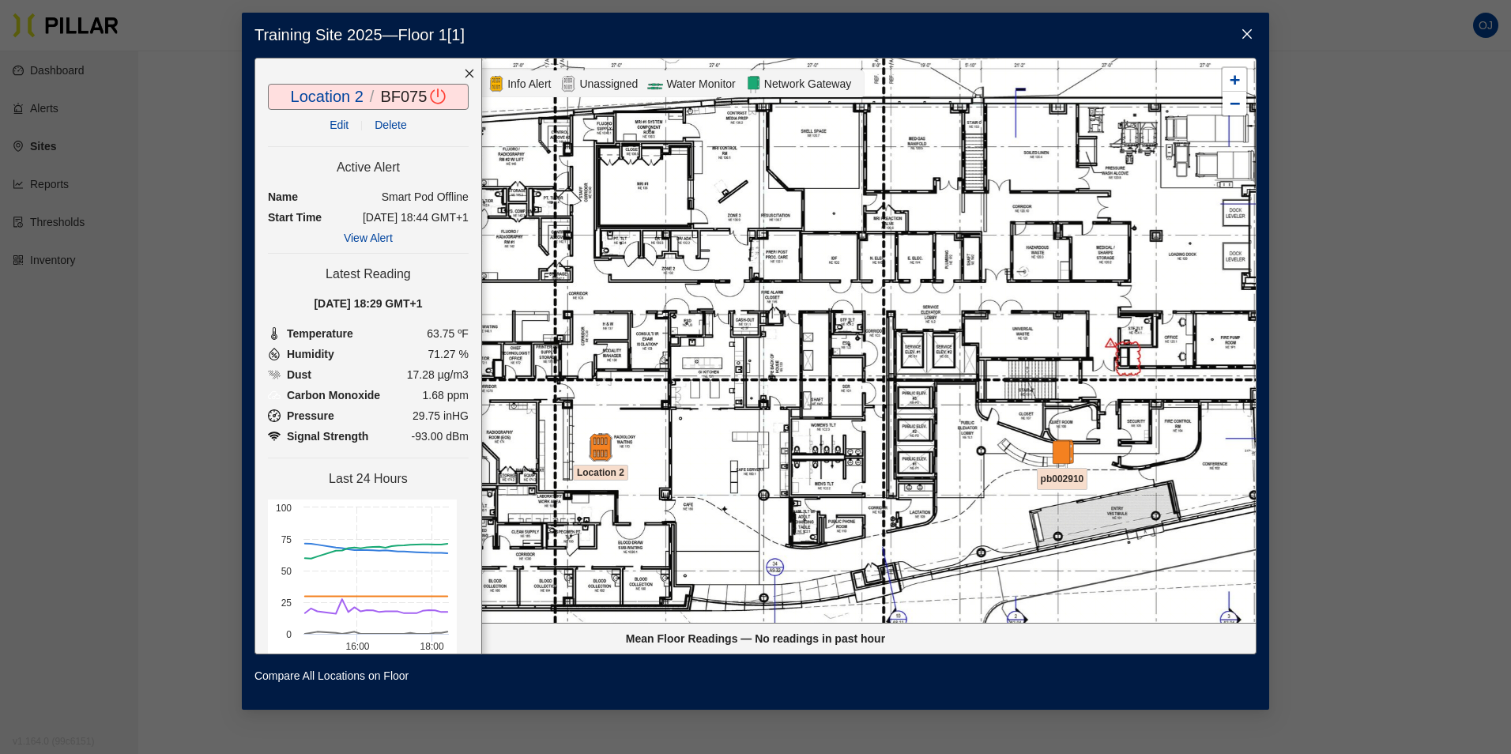
click at [1246, 32] on icon "close" at bounding box center [1246, 34] width 13 height 13
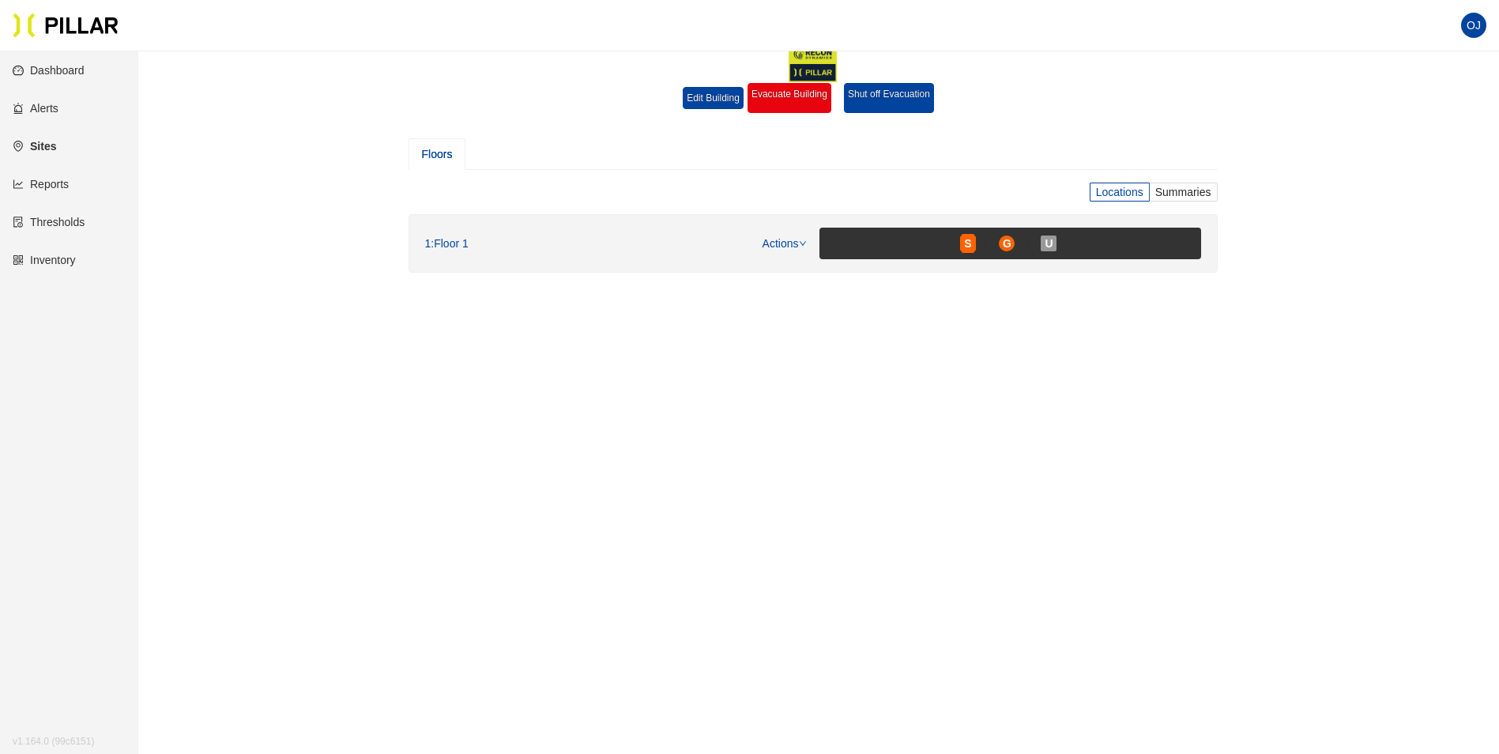
click at [51, 102] on link "Alerts" at bounding box center [36, 108] width 46 height 13
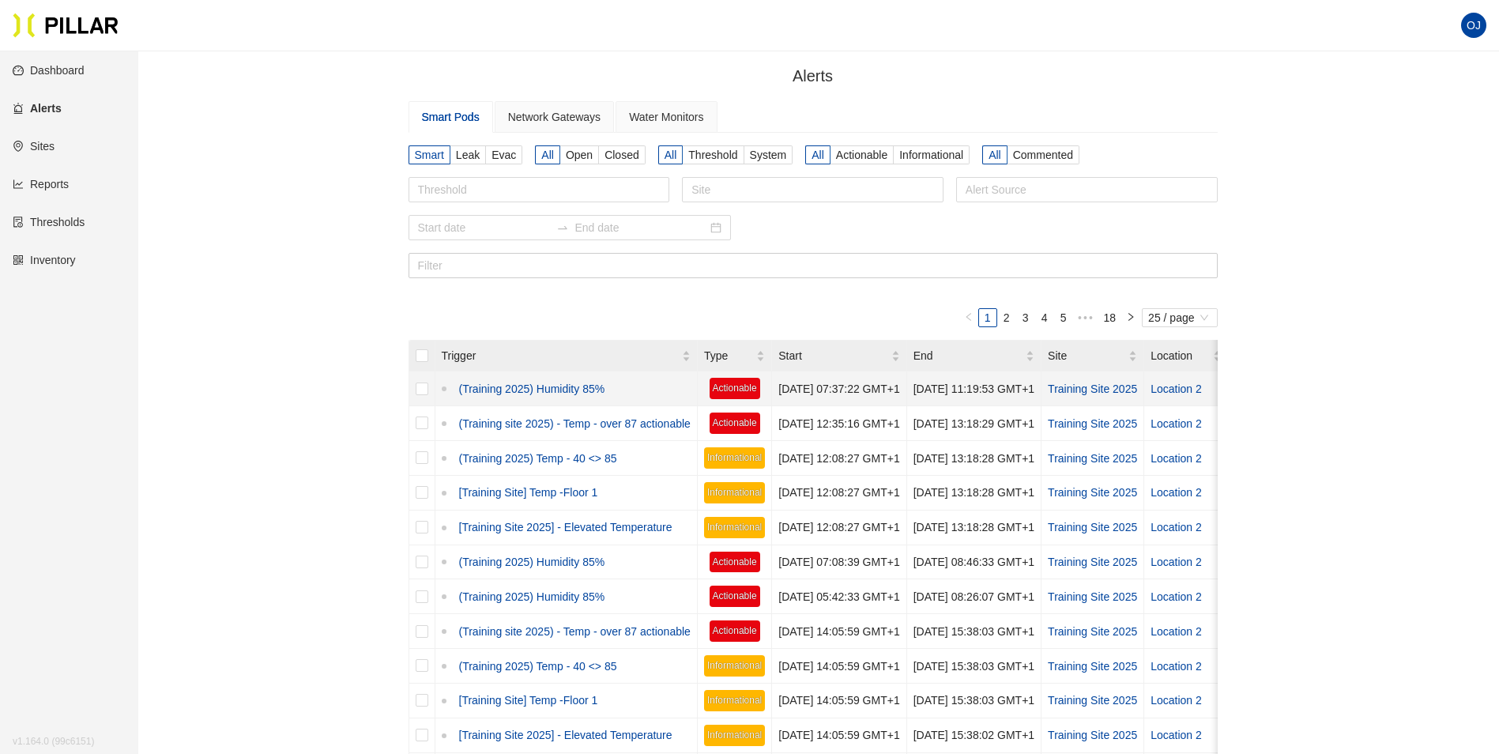
click at [550, 387] on link "(Training 2025) Humidity 85%" at bounding box center [529, 388] width 152 height 17
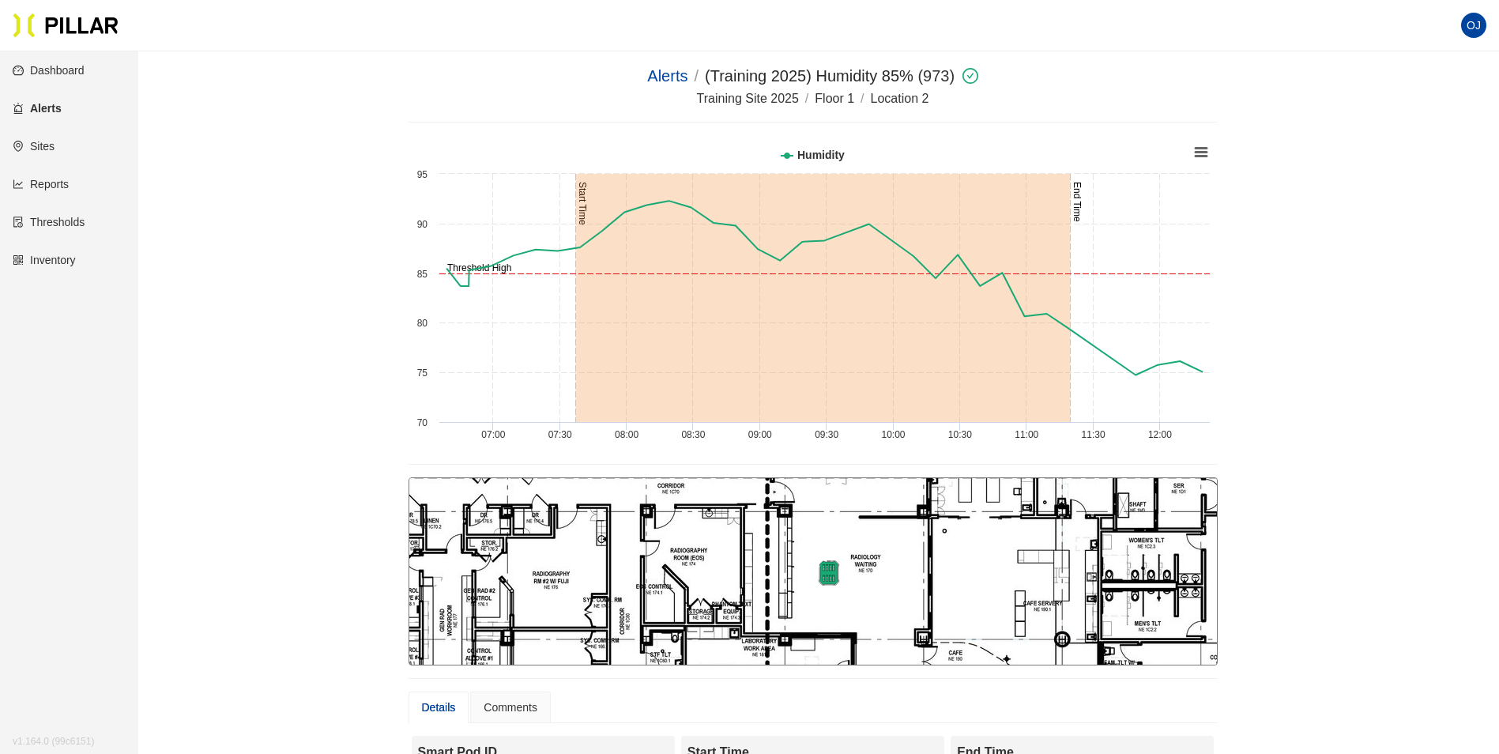
click at [835, 571] on img at bounding box center [828, 572] width 55 height 25
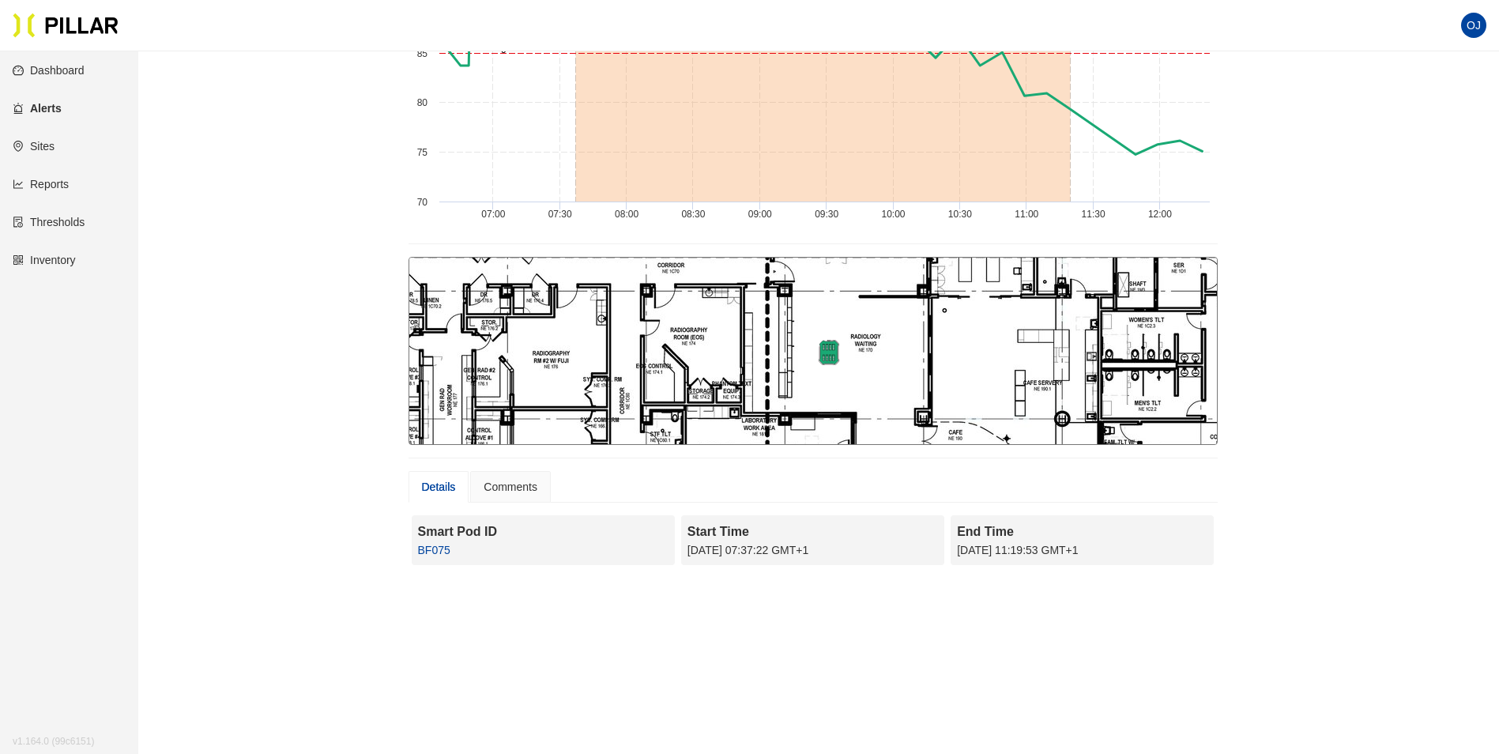
scroll to position [237, 0]
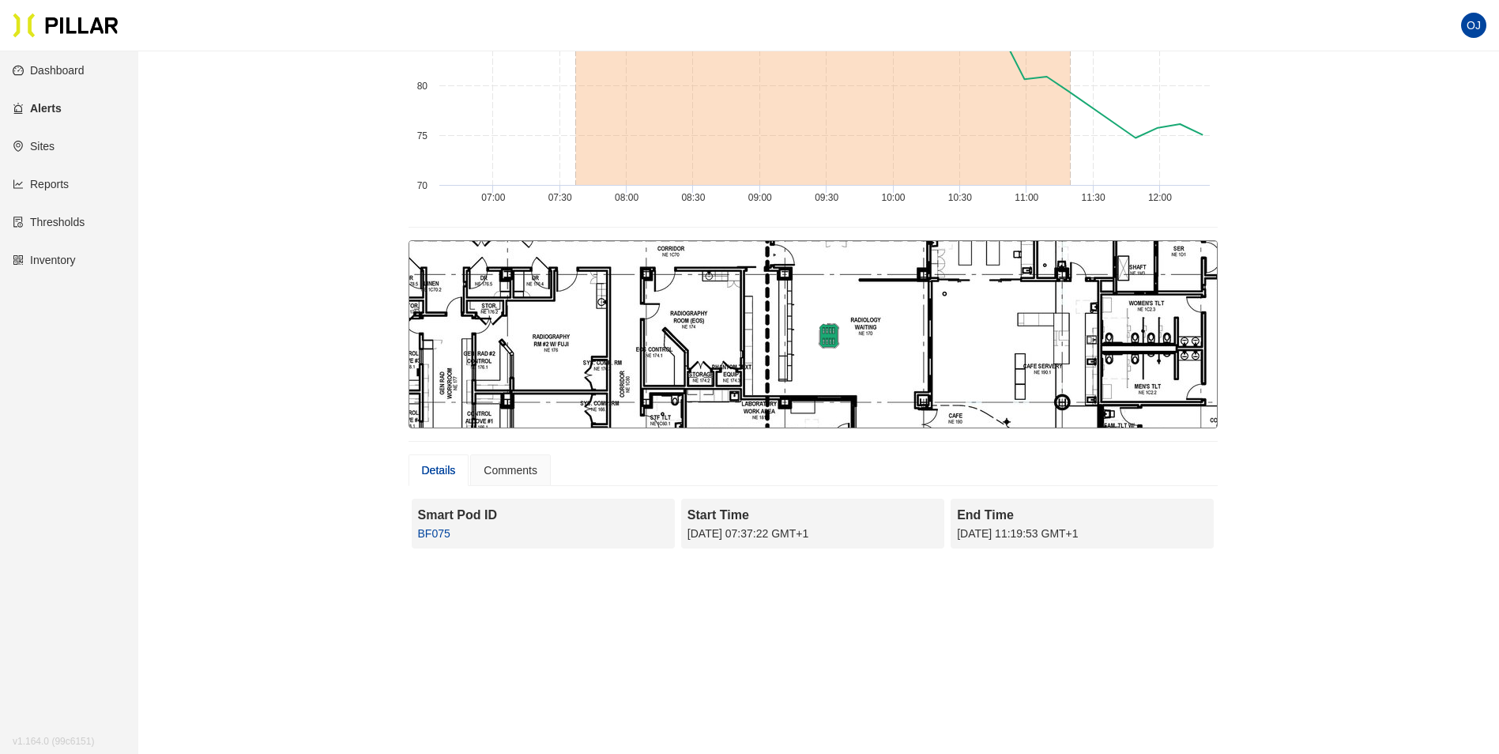
click at [433, 536] on link "BF075" at bounding box center [434, 533] width 32 height 13
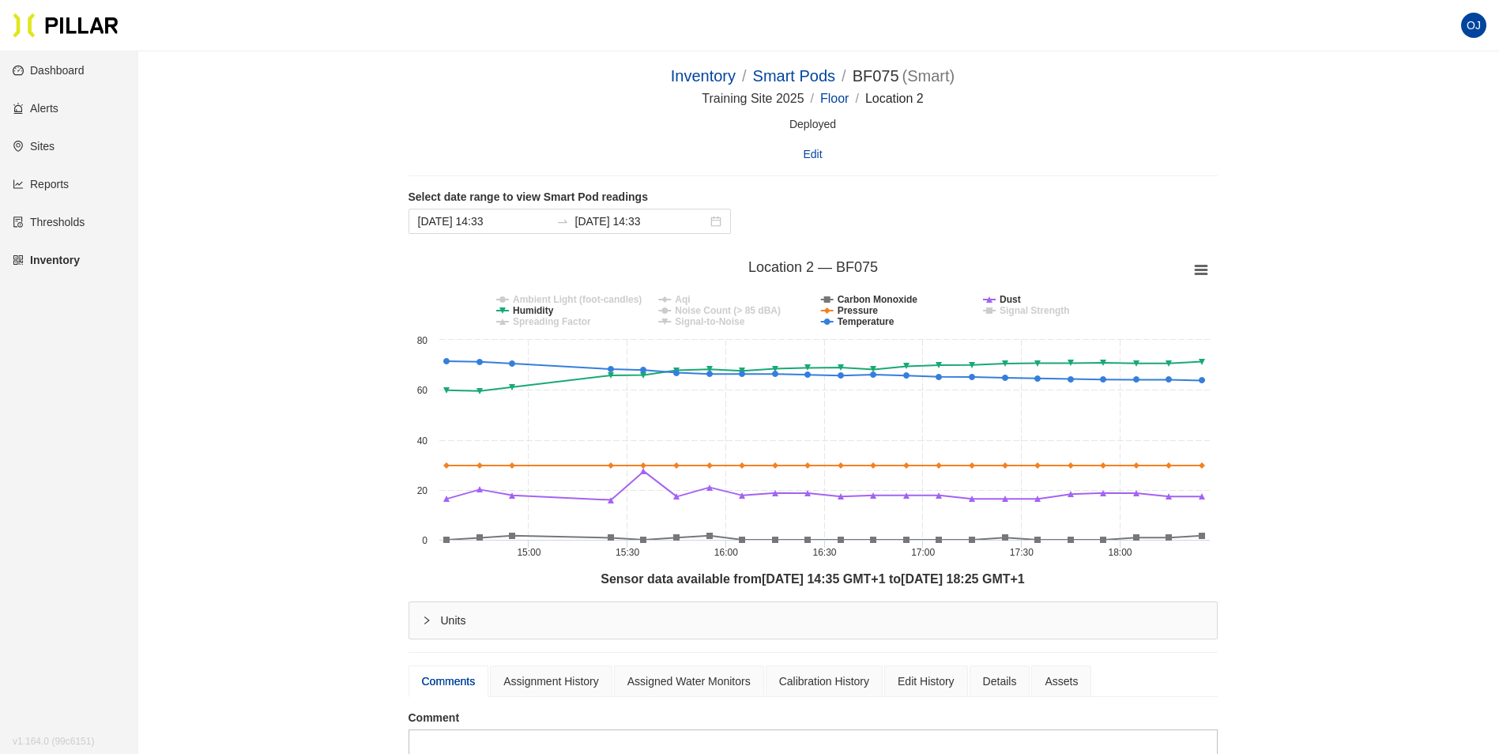
click at [51, 67] on link "Dashboard" at bounding box center [49, 70] width 72 height 13
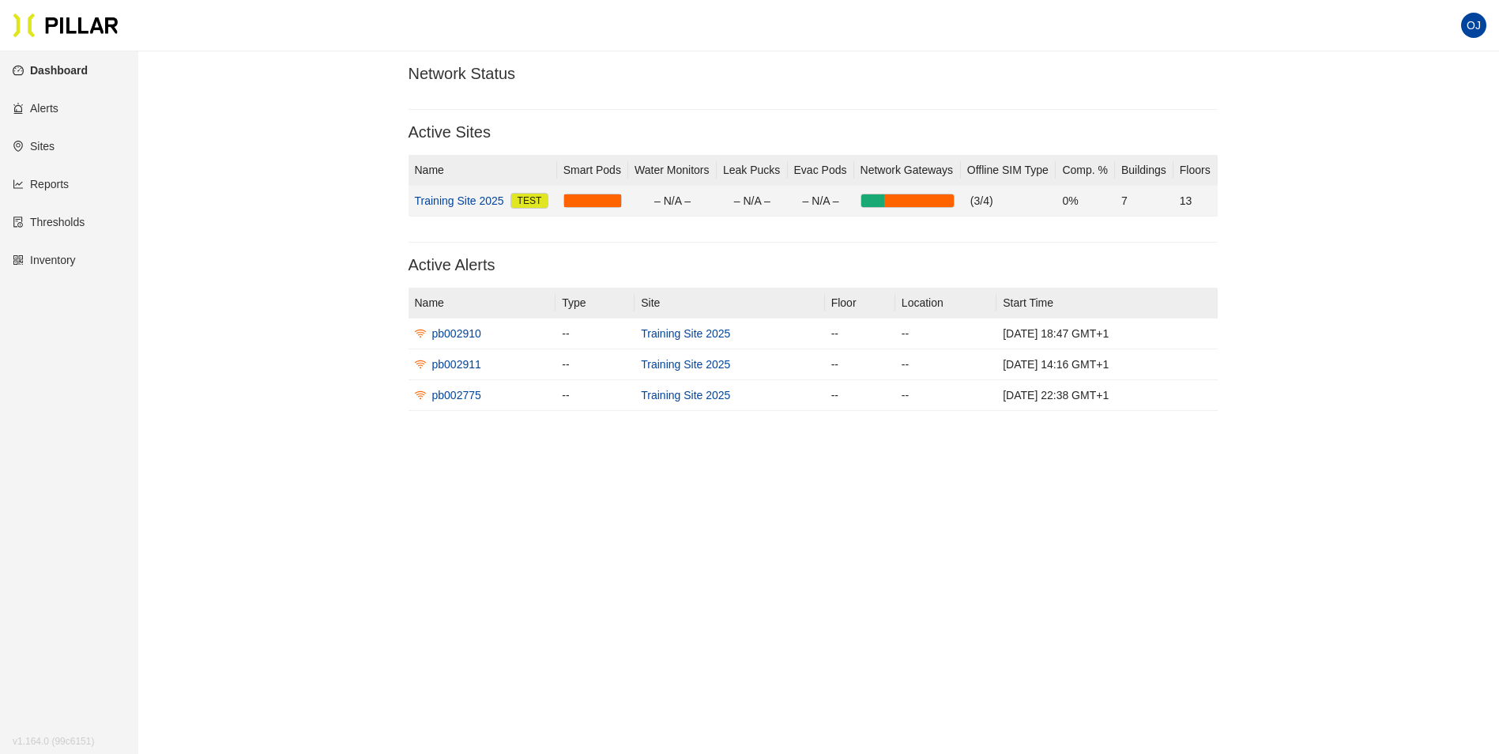
click at [440, 201] on link "Training Site 2025" at bounding box center [459, 200] width 89 height 17
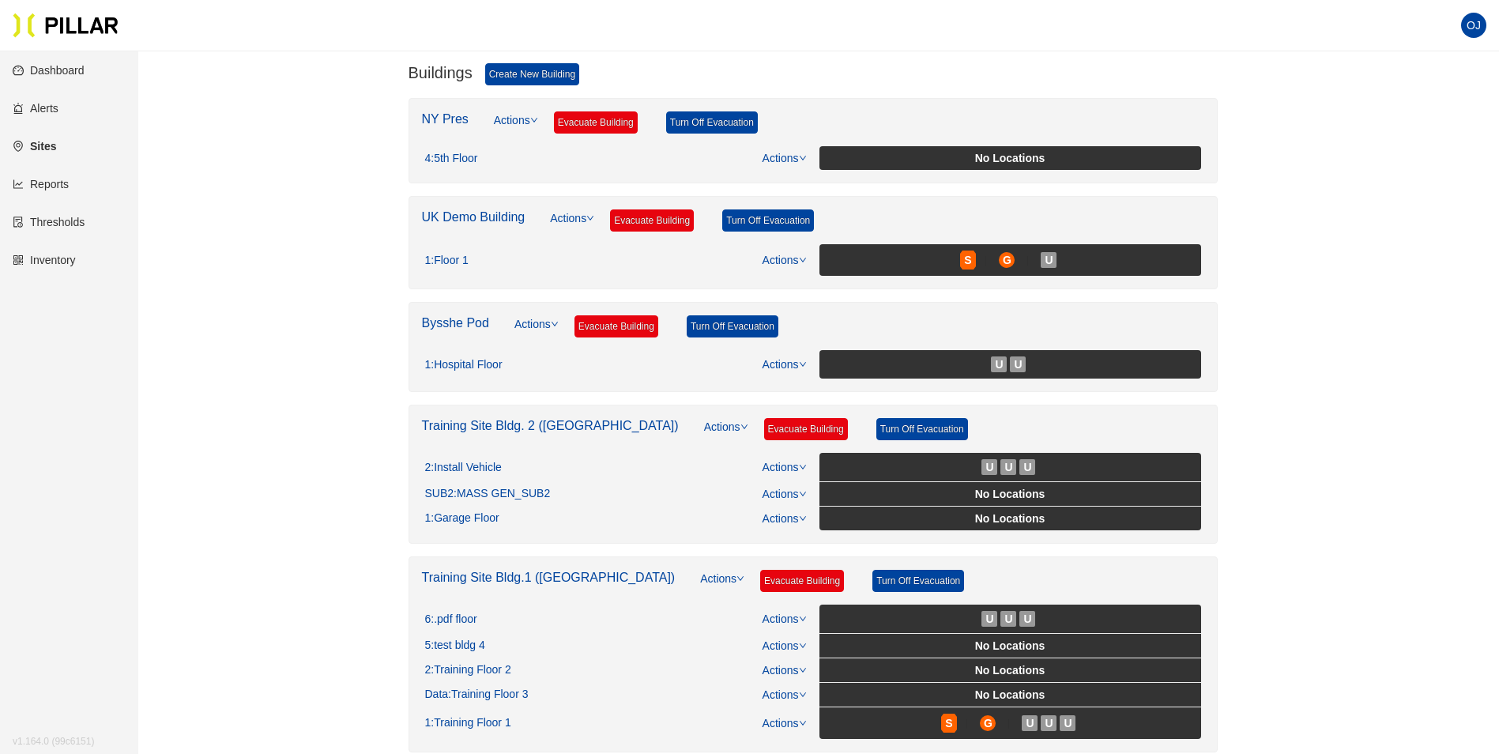
scroll to position [237, 0]
